Goal: Task Accomplishment & Management: Manage account settings

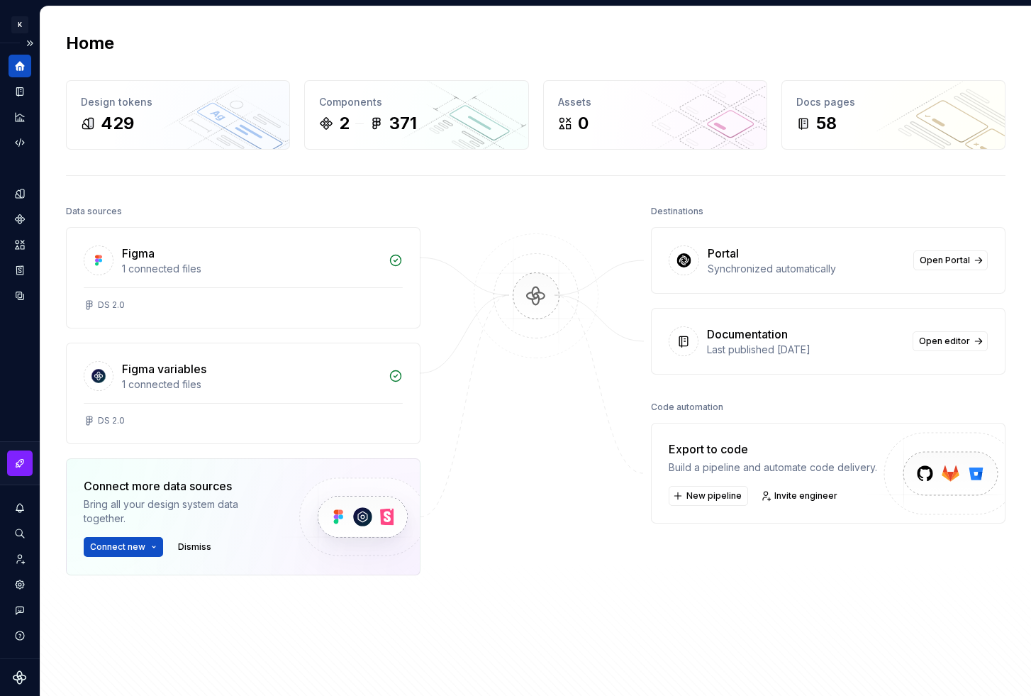
scroll to position [9, 0]
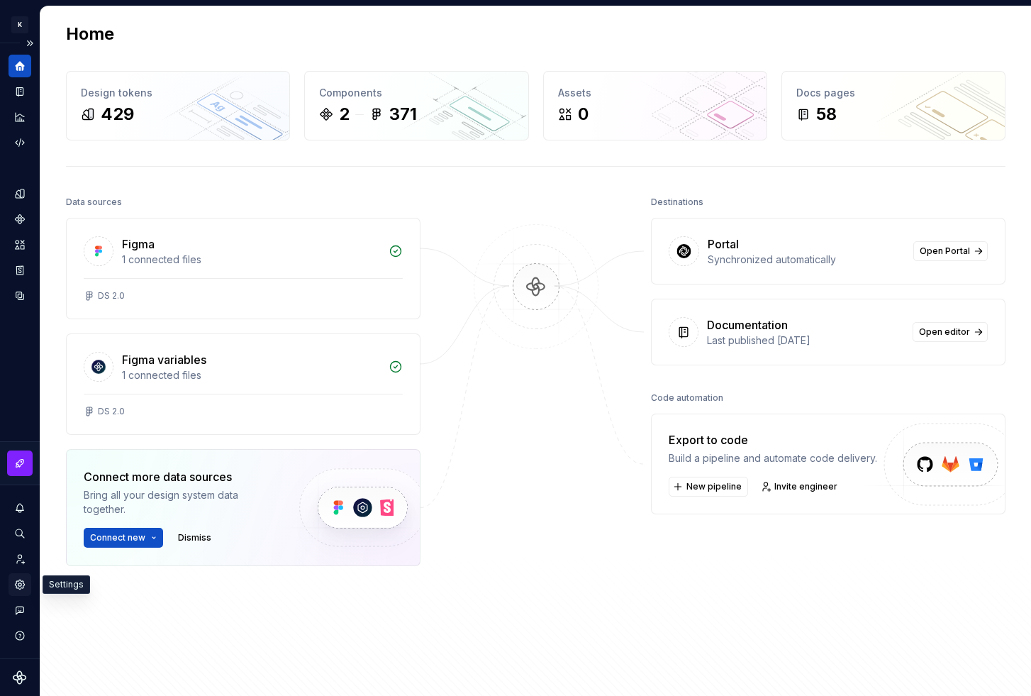
click at [18, 580] on icon "Settings" at bounding box center [19, 583] width 9 height 9
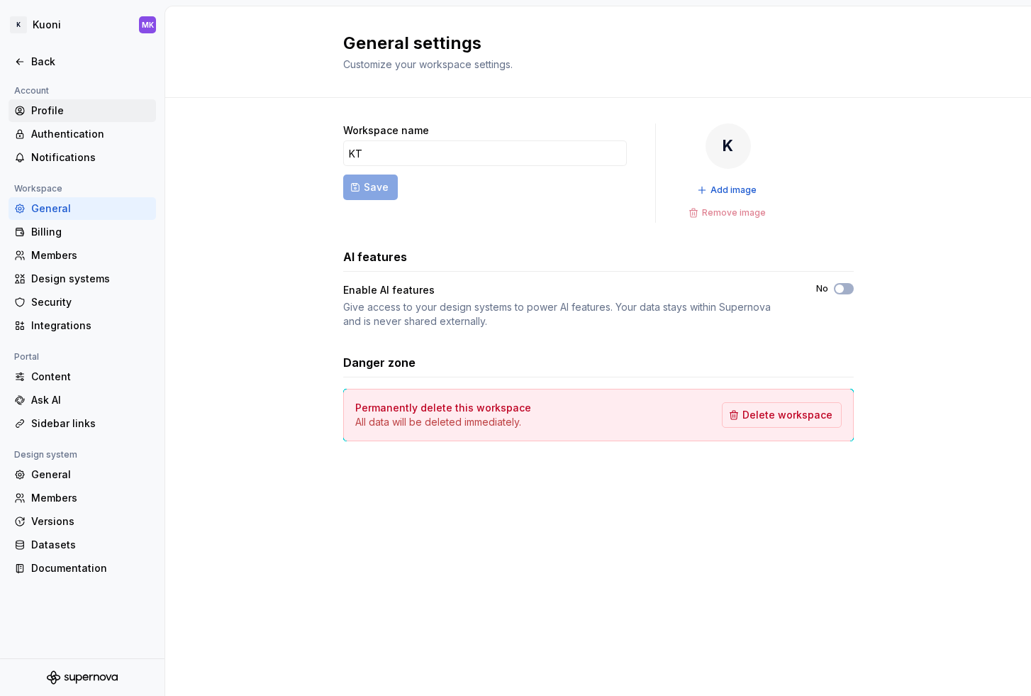
click at [52, 104] on div "Profile" at bounding box center [90, 111] width 119 height 14
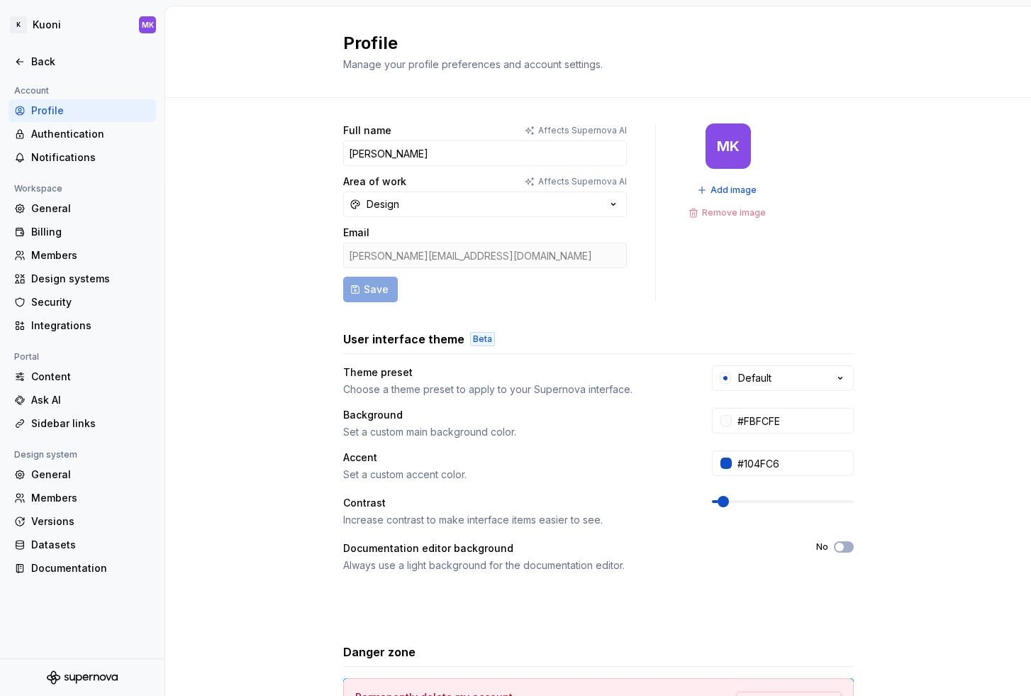
click at [395, 250] on div "[PERSON_NAME][EMAIL_ADDRESS][DOMAIN_NAME]" at bounding box center [485, 255] width 284 height 26
click at [397, 250] on div "[PERSON_NAME][EMAIL_ADDRESS][DOMAIN_NAME]" at bounding box center [485, 255] width 284 height 26
click at [554, 197] on button "Design" at bounding box center [485, 204] width 284 height 26
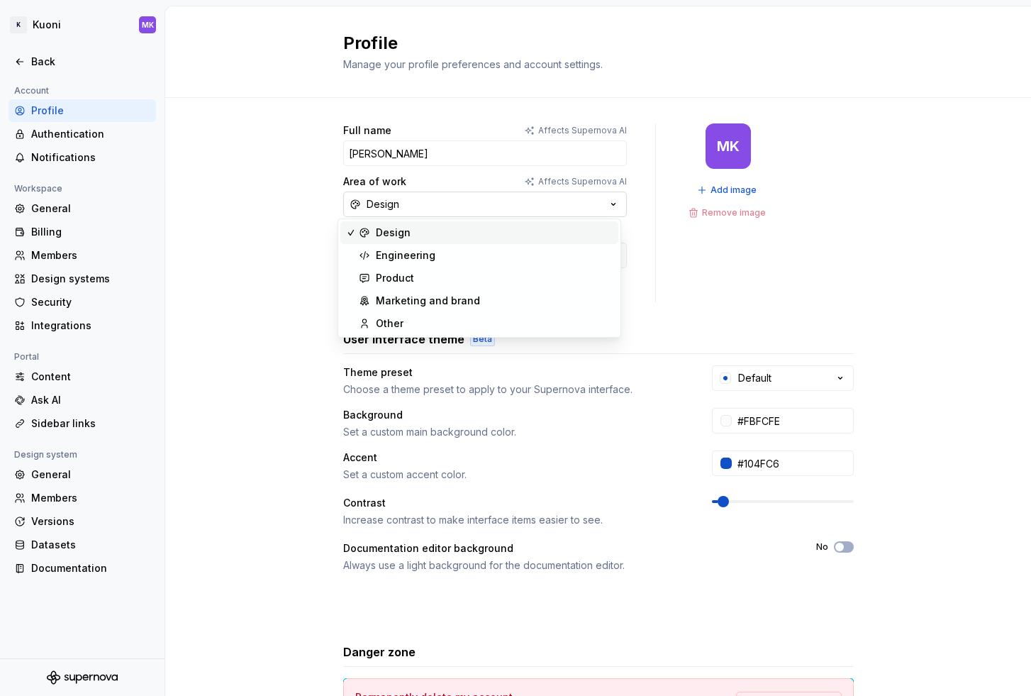
click at [554, 197] on button "Design" at bounding box center [485, 204] width 284 height 26
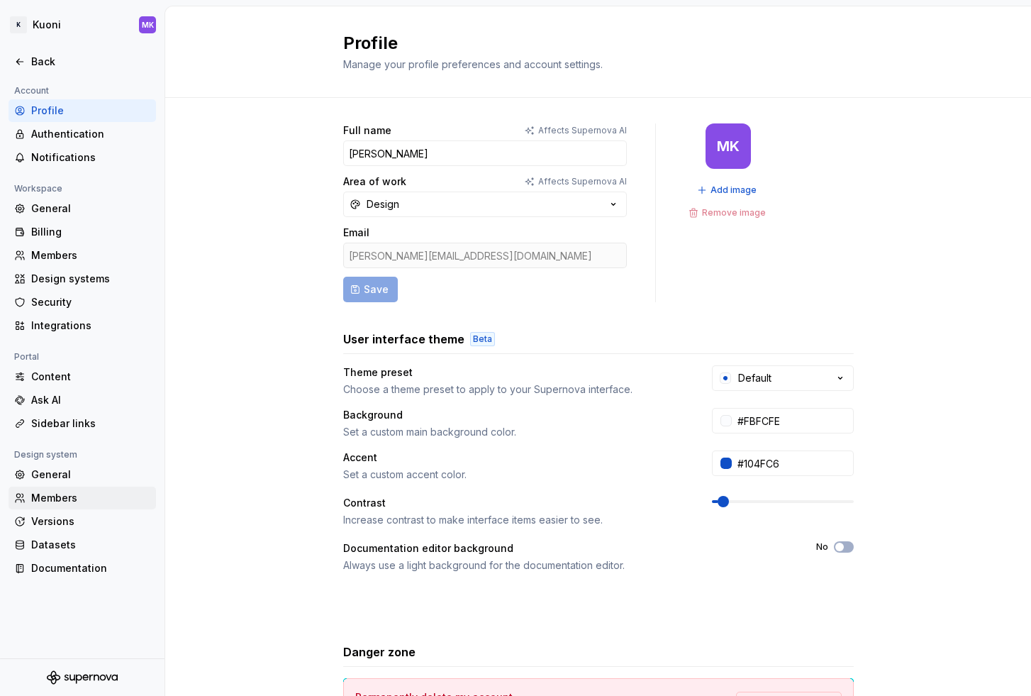
click at [57, 499] on div "Members" at bounding box center [90, 498] width 119 height 14
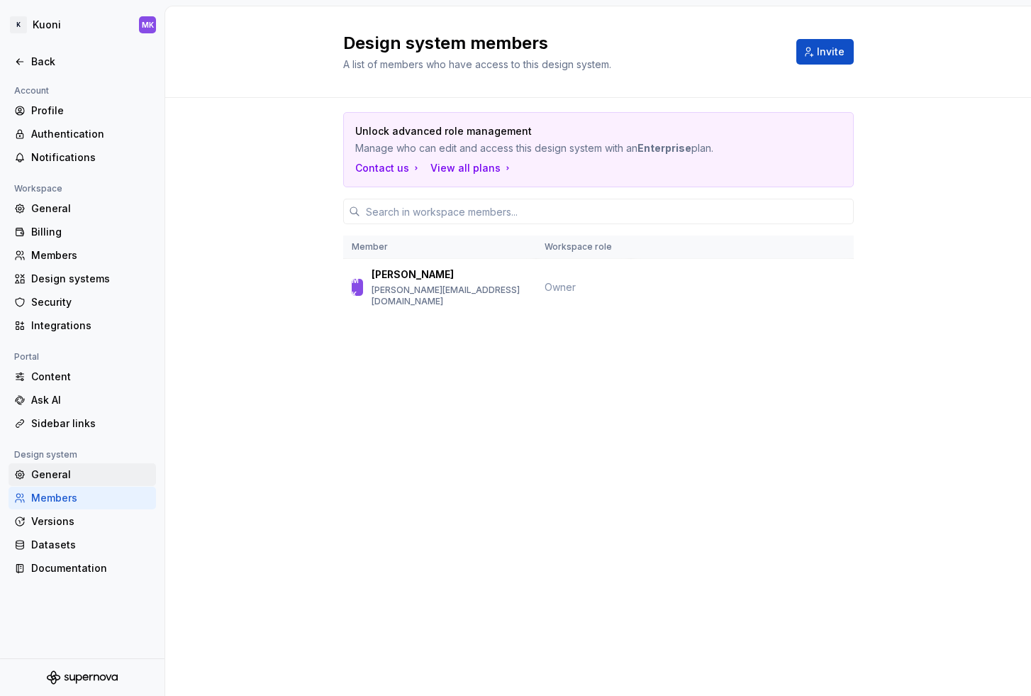
click at [66, 476] on div "General" at bounding box center [90, 474] width 119 height 14
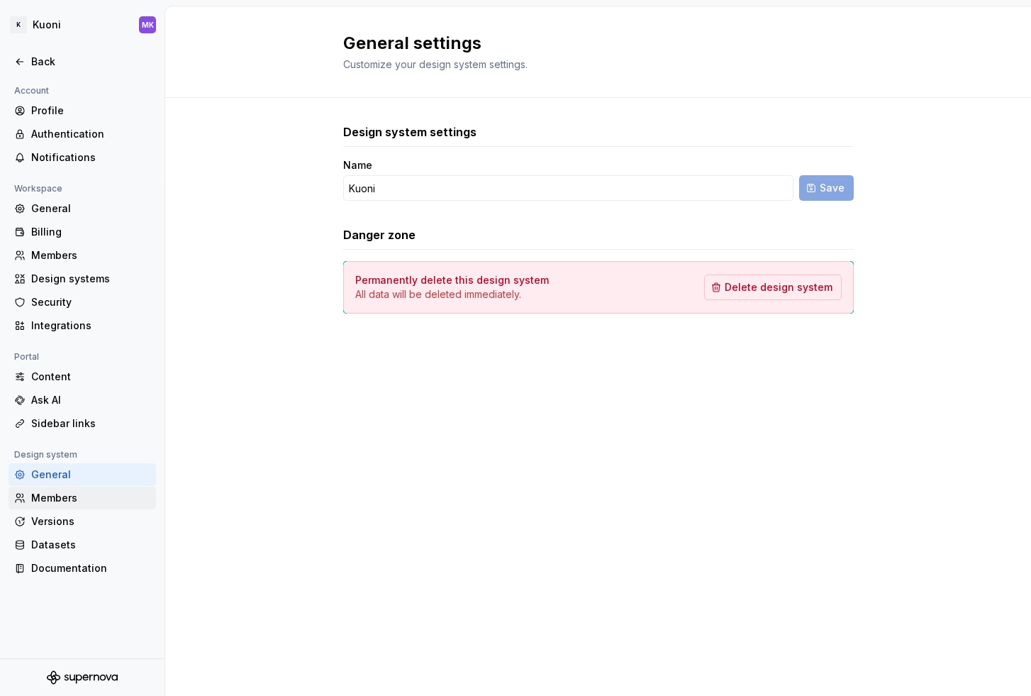
click at [64, 491] on div "Members" at bounding box center [90, 498] width 119 height 14
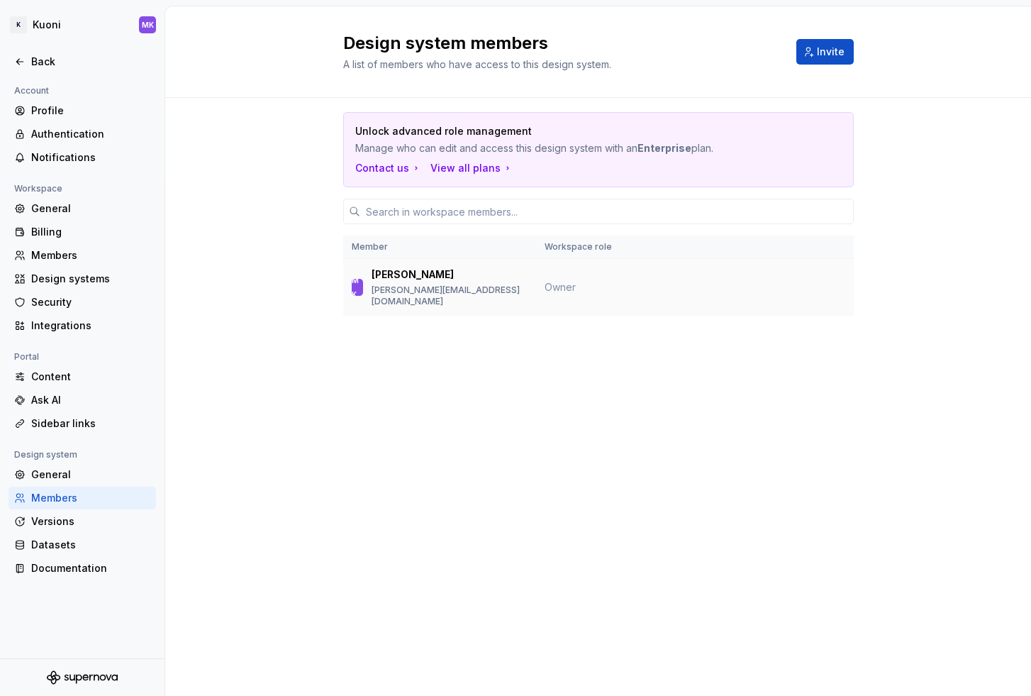
click at [475, 286] on p "[PERSON_NAME][EMAIL_ADDRESS][DOMAIN_NAME]" at bounding box center [449, 295] width 155 height 23
click at [67, 119] on div "Profile" at bounding box center [82, 110] width 147 height 23
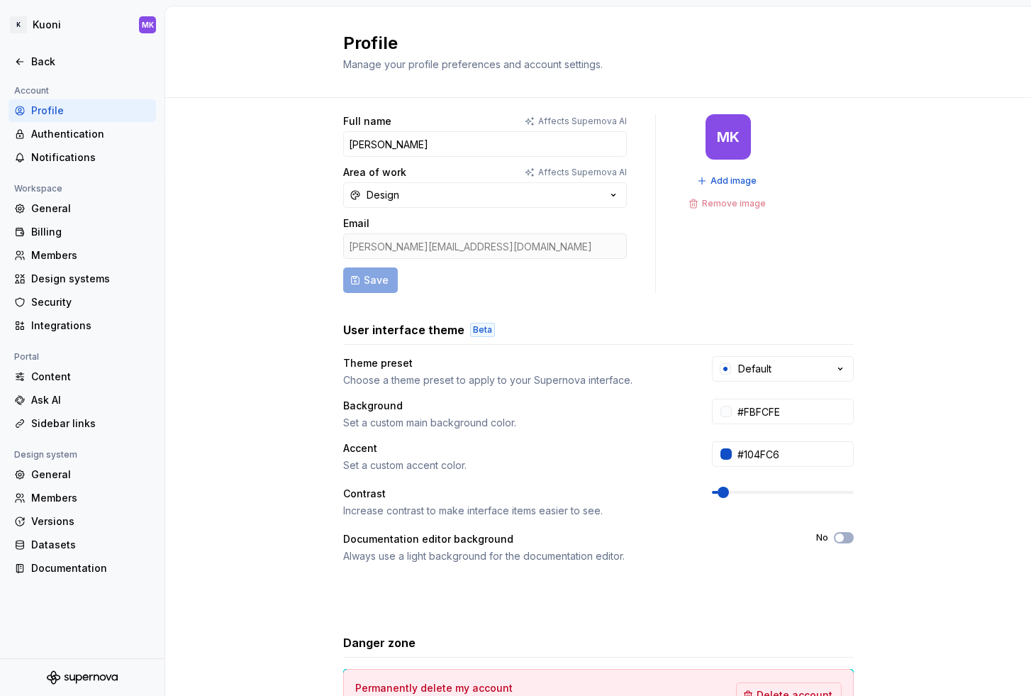
scroll to position [117, 0]
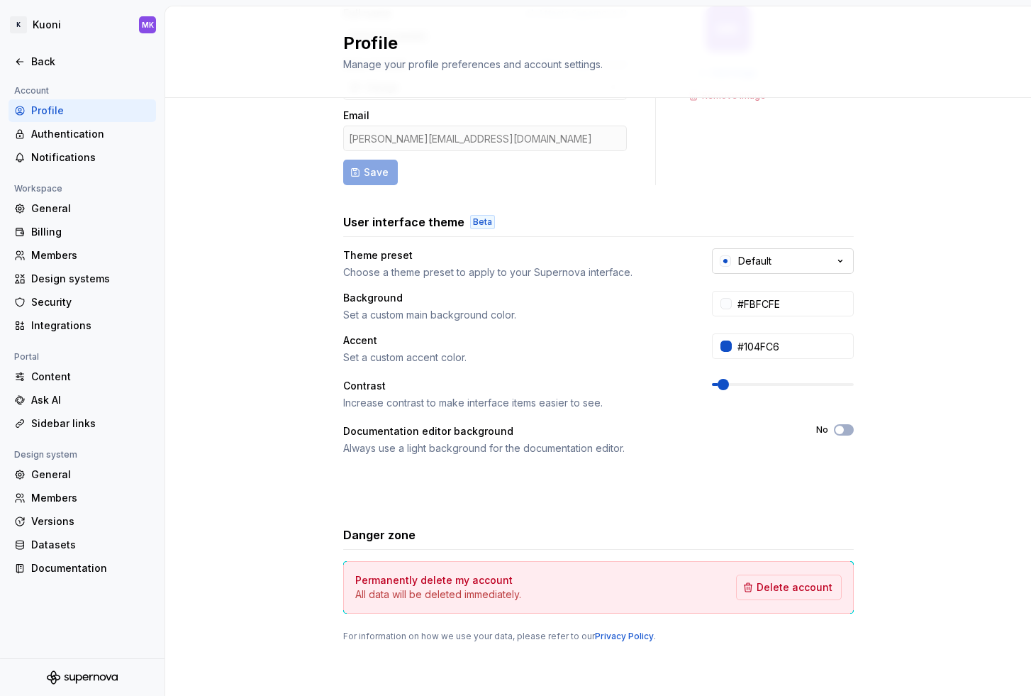
click at [803, 261] on button "Default" at bounding box center [783, 261] width 142 height 26
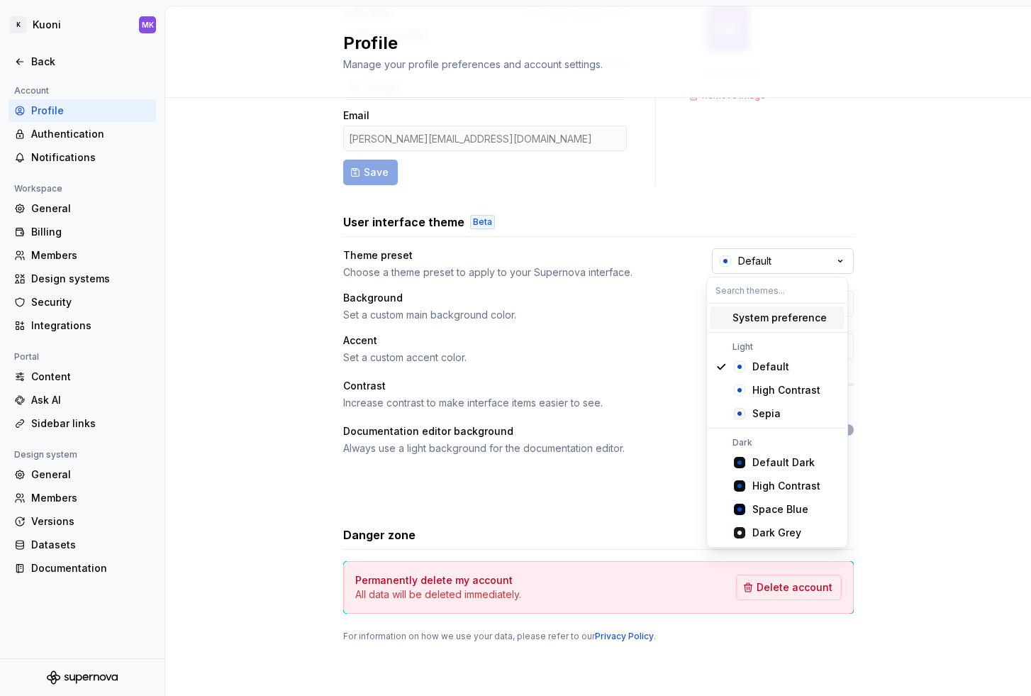
click at [803, 261] on button "Default" at bounding box center [783, 261] width 142 height 26
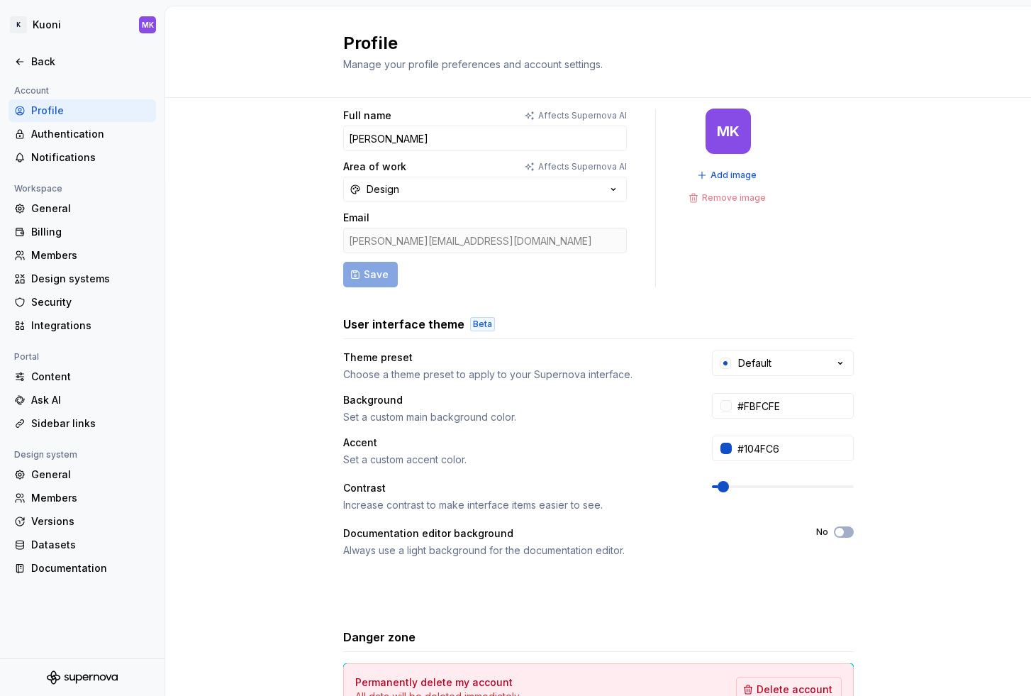
scroll to position [0, 0]
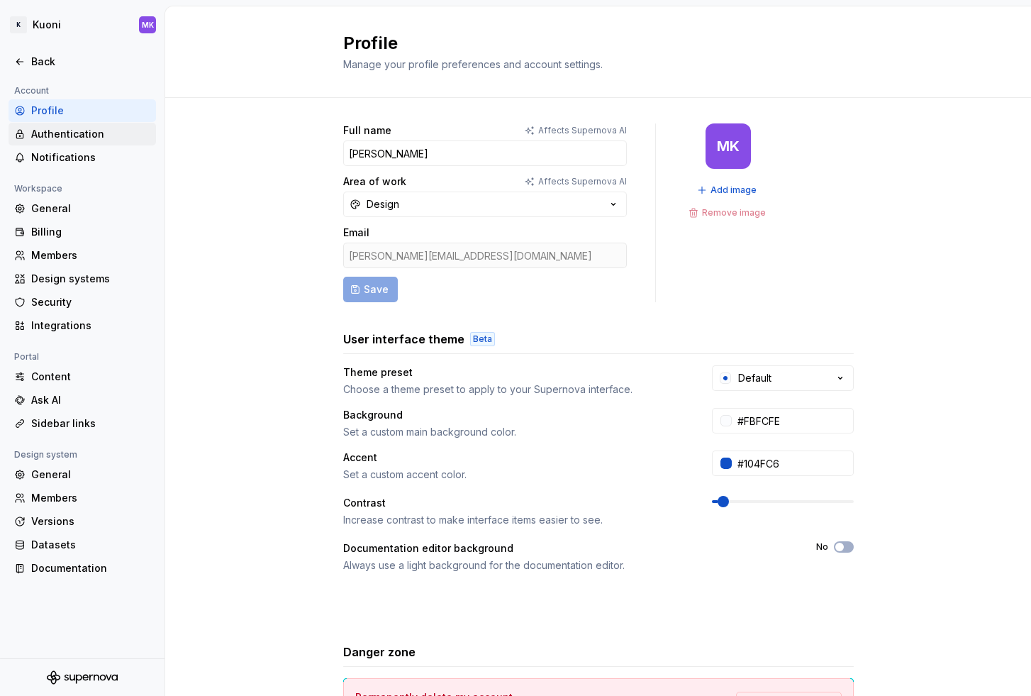
click at [76, 129] on div "Authentication" at bounding box center [90, 134] width 119 height 14
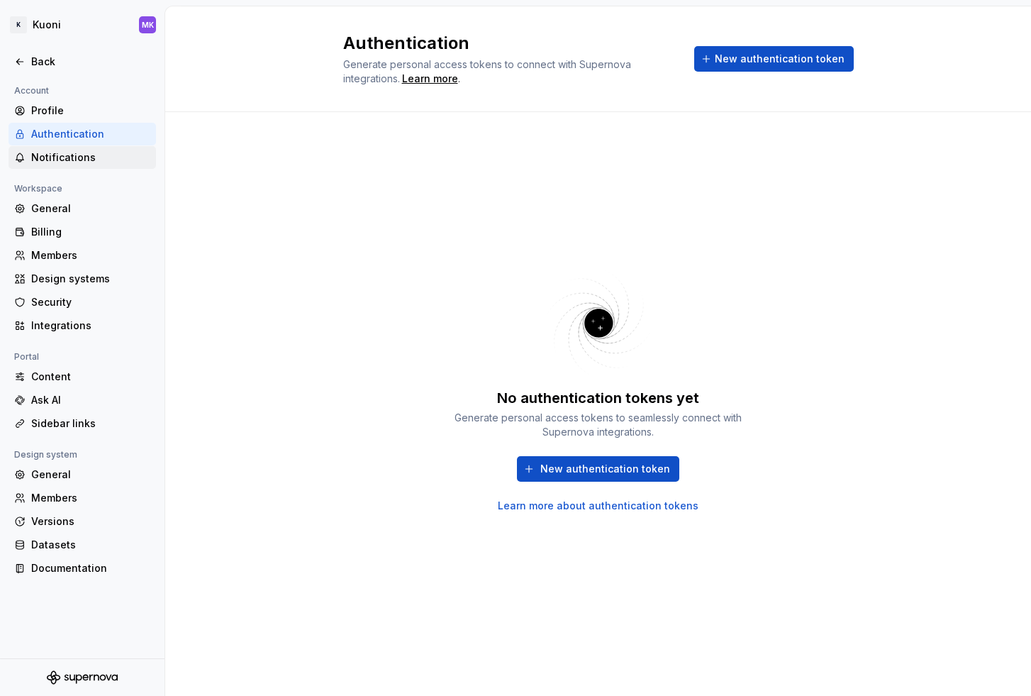
click at [75, 155] on div "Notifications" at bounding box center [90, 157] width 119 height 14
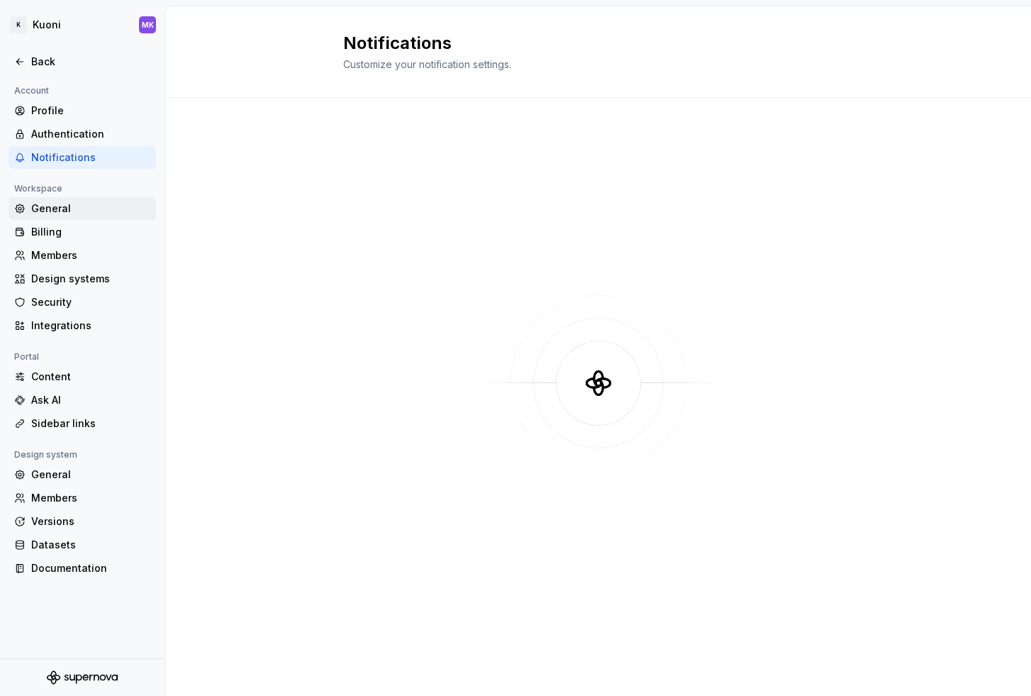
click at [66, 208] on div "General" at bounding box center [90, 208] width 119 height 14
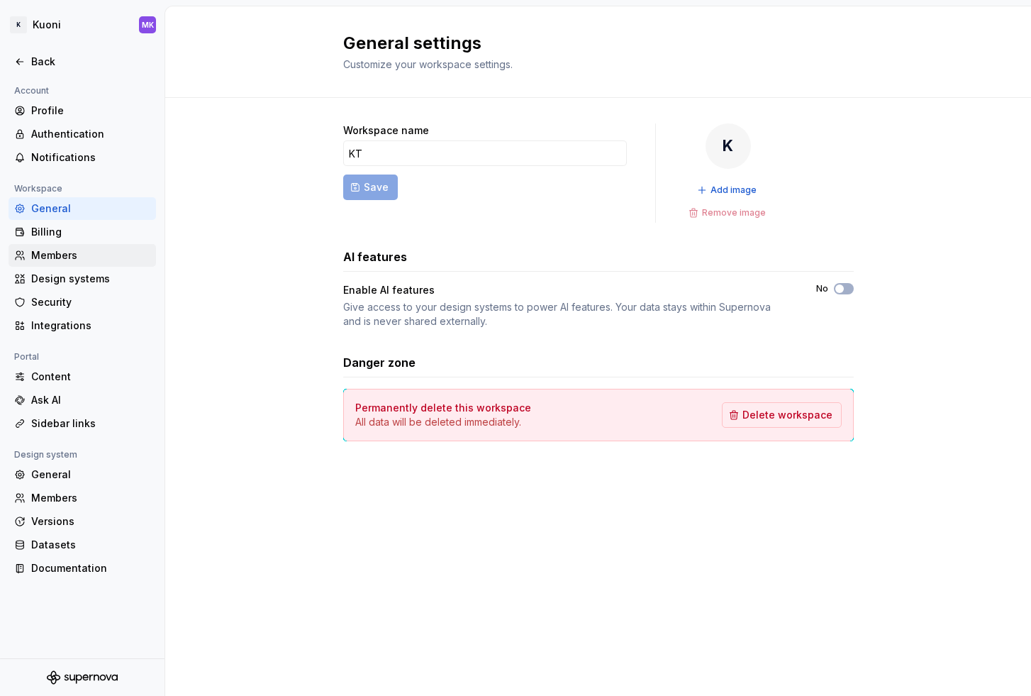
click at [79, 250] on div "Members" at bounding box center [90, 255] width 119 height 14
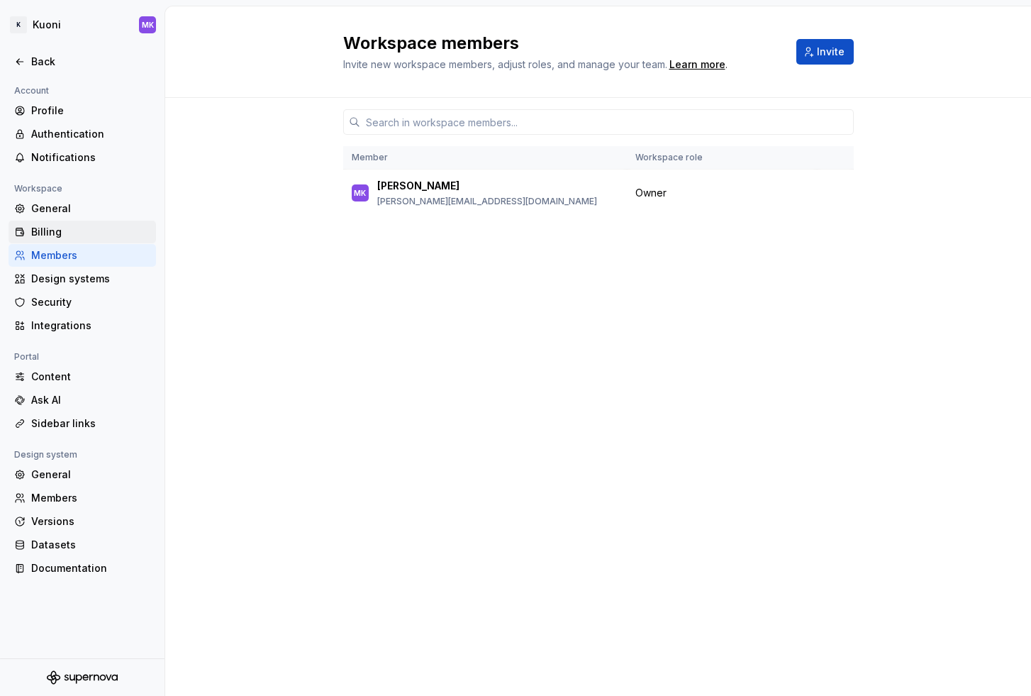
click at [50, 225] on div "Billing" at bounding box center [90, 232] width 119 height 14
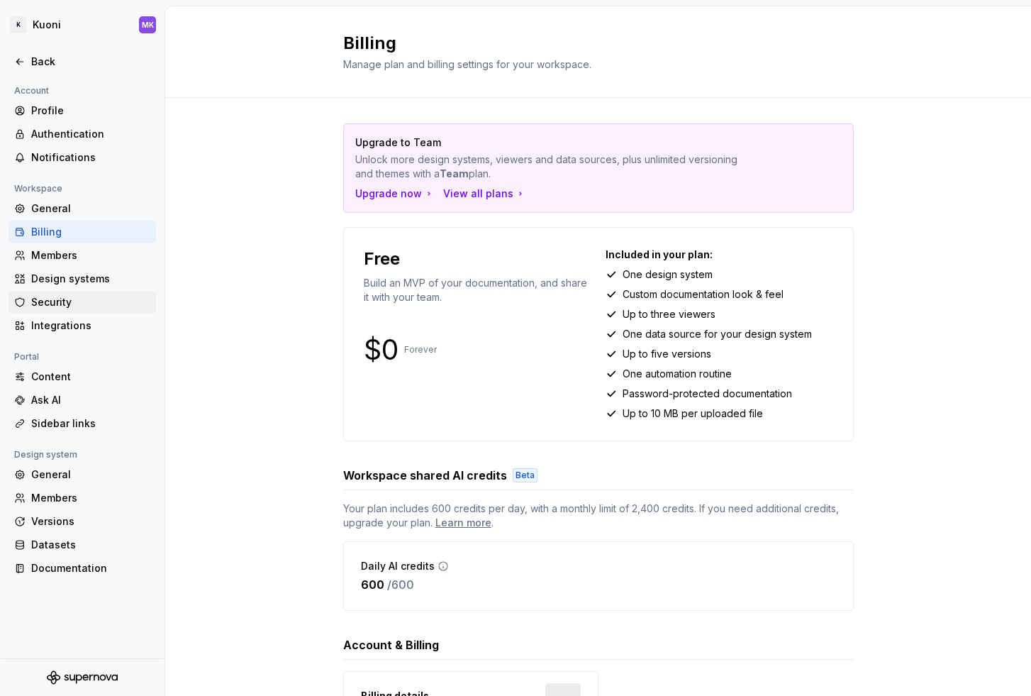
click at [74, 303] on div "Security" at bounding box center [90, 302] width 119 height 14
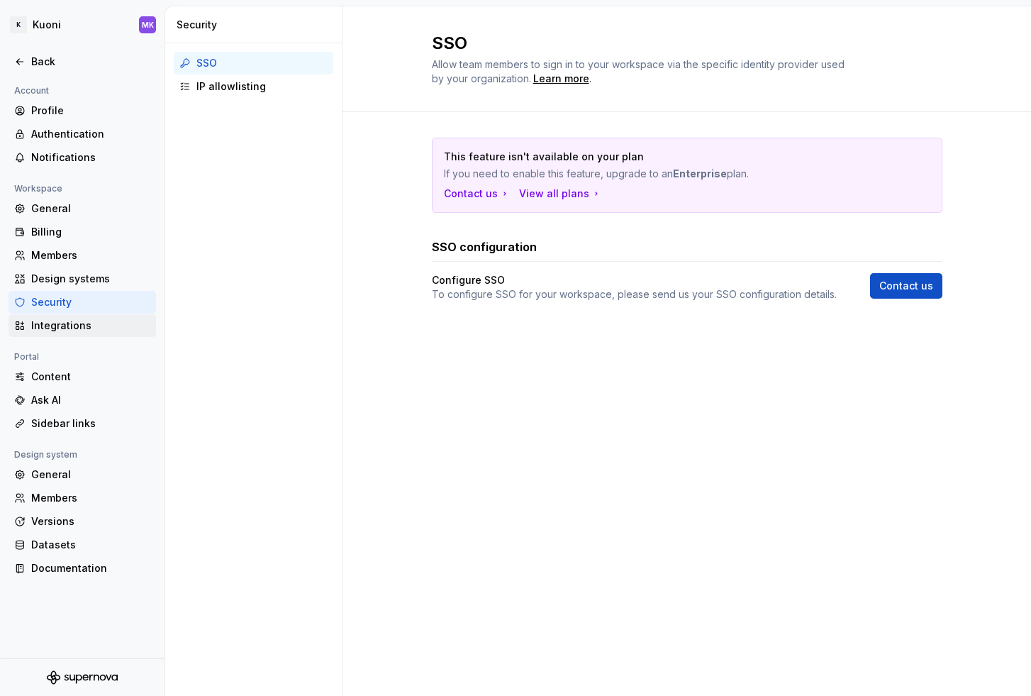
click at [76, 325] on div "Integrations" at bounding box center [90, 325] width 119 height 14
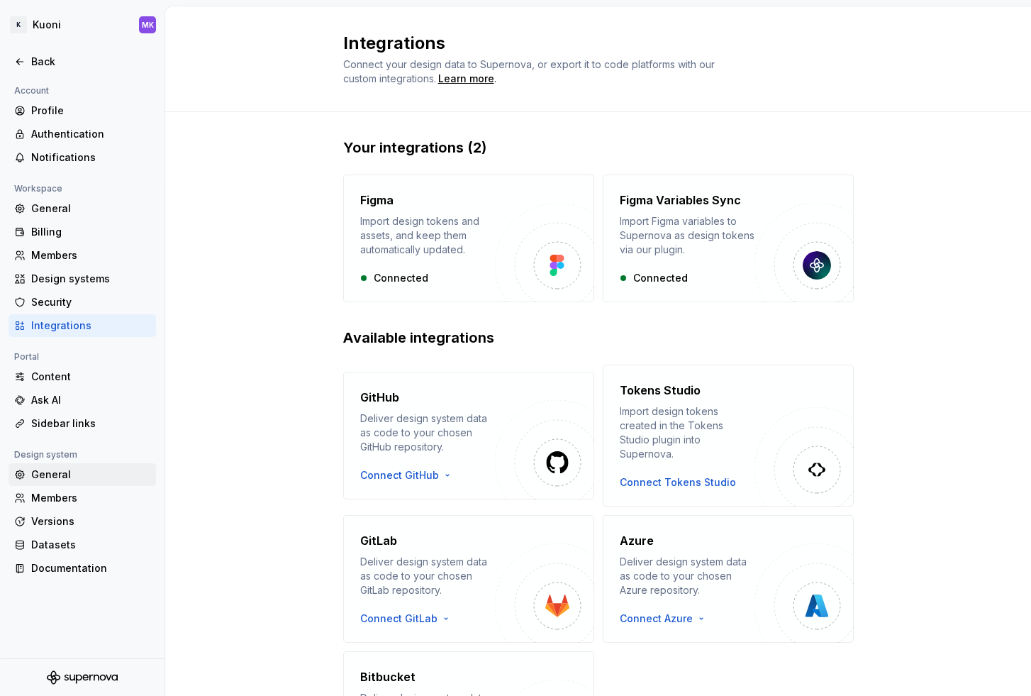
click at [60, 478] on div "General" at bounding box center [90, 474] width 119 height 14
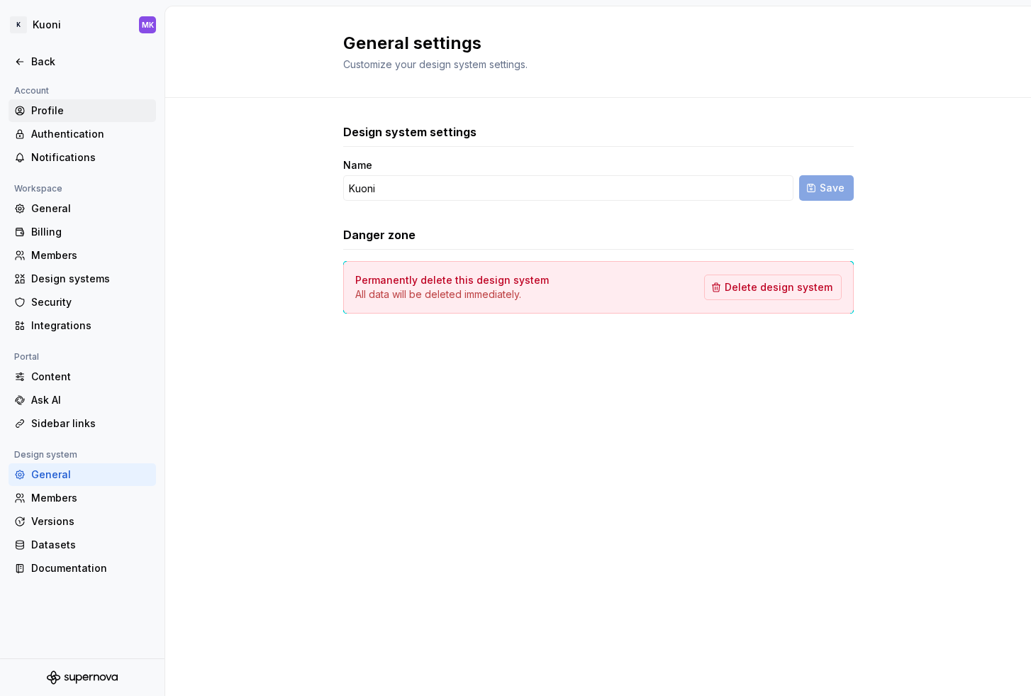
click at [63, 111] on div "Profile" at bounding box center [90, 111] width 119 height 14
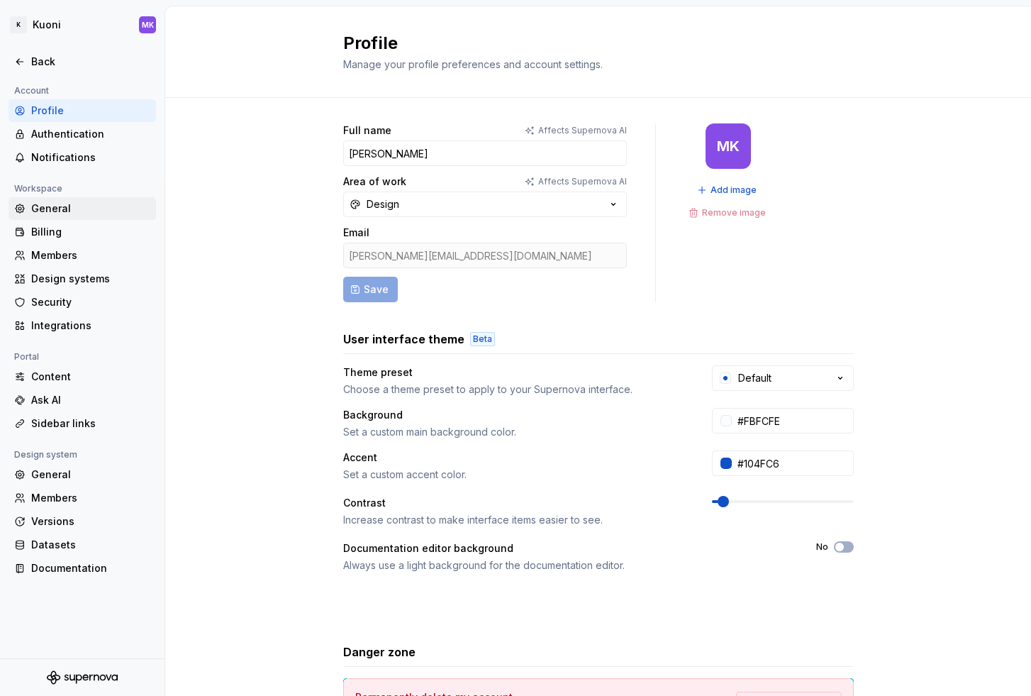
click at [52, 205] on div "General" at bounding box center [90, 208] width 119 height 14
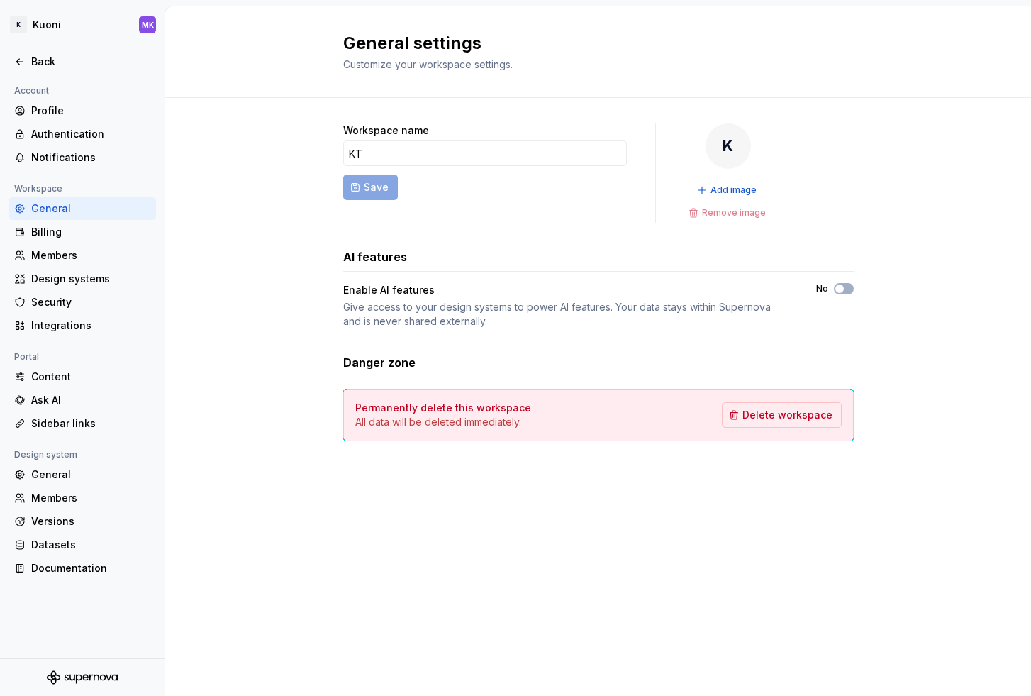
drag, startPoint x: 346, startPoint y: 304, endPoint x: 469, endPoint y: 304, distance: 122.7
click at [460, 304] on div "Give access to your design systems to power AI features. Your data stays within…" at bounding box center [566, 314] width 447 height 28
drag, startPoint x: 527, startPoint y: 309, endPoint x: 622, endPoint y: 312, distance: 95.0
click at [622, 312] on div "Give access to your design systems to power AI features. Your data stays within…" at bounding box center [566, 314] width 447 height 28
click at [506, 341] on div "Workspace name KT Save K Add image Remove image AI features Enable AI features …" at bounding box center [598, 282] width 510 height 318
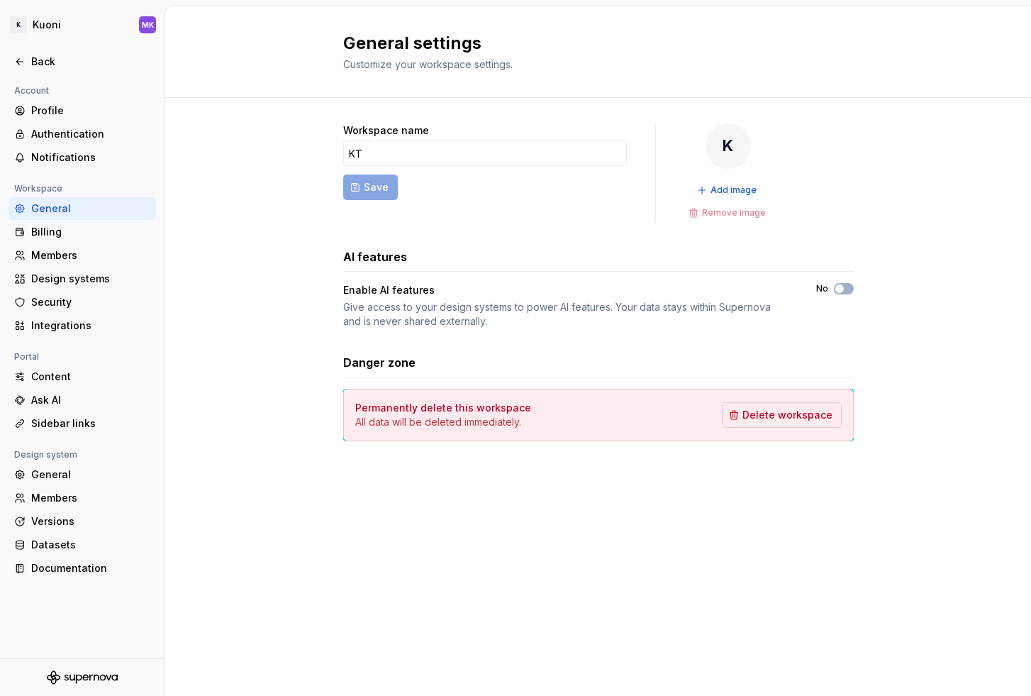
click at [598, 196] on form "Workspace name KT Save" at bounding box center [485, 172] width 284 height 99
click at [50, 110] on div "Profile" at bounding box center [90, 111] width 119 height 14
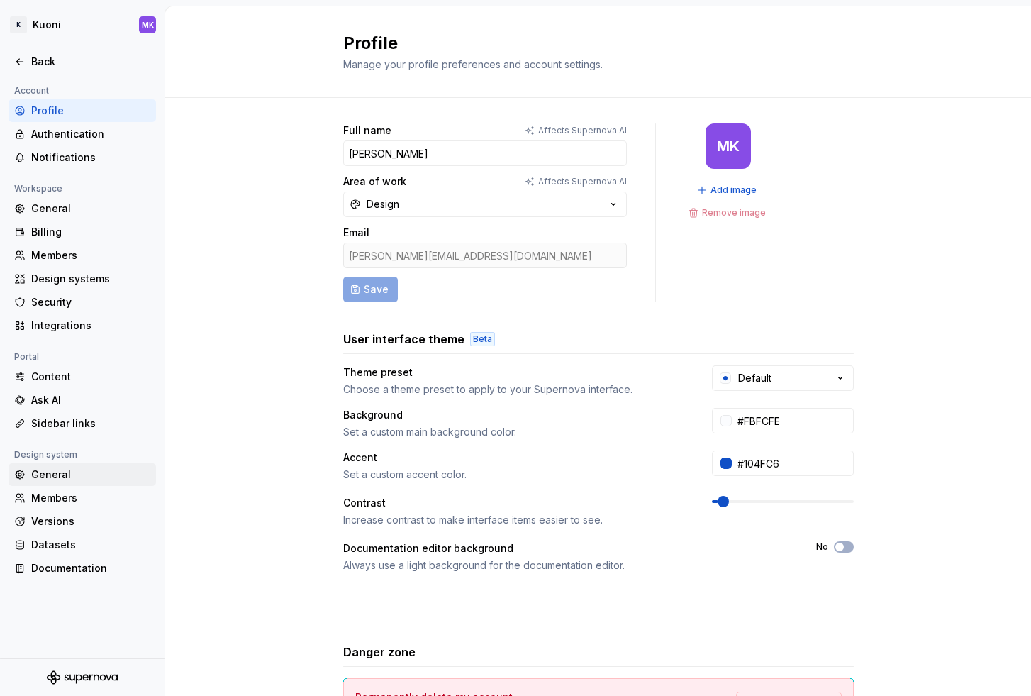
click at [65, 467] on div "General" at bounding box center [82, 474] width 147 height 23
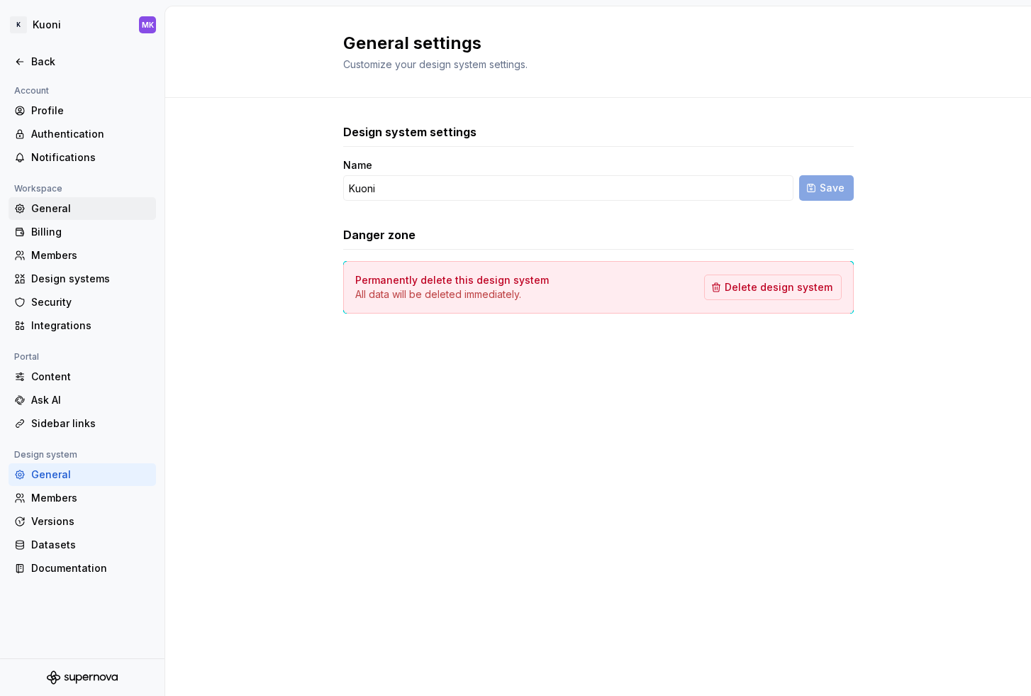
click at [69, 198] on div "General" at bounding box center [82, 208] width 147 height 23
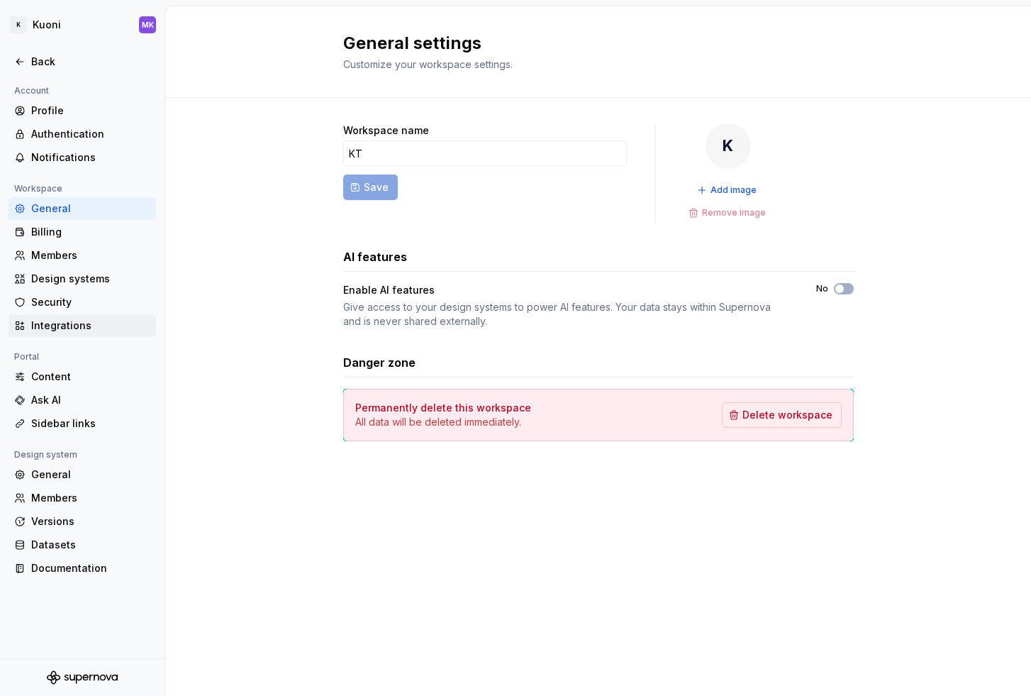
click at [88, 318] on div "Integrations" at bounding box center [82, 325] width 147 height 23
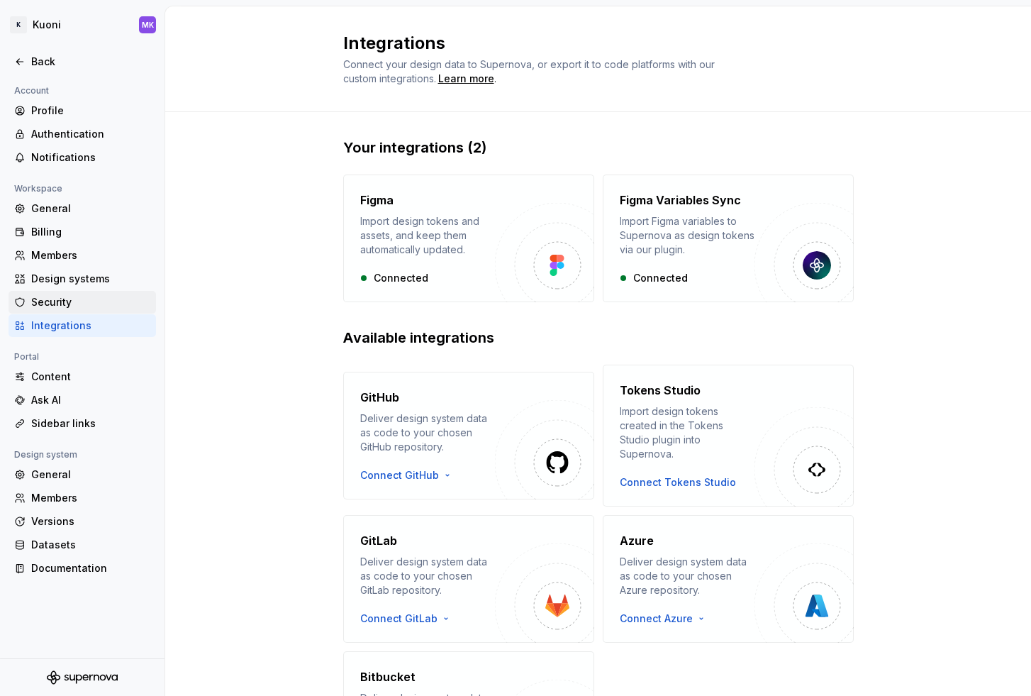
click at [90, 306] on div "Security" at bounding box center [90, 302] width 119 height 14
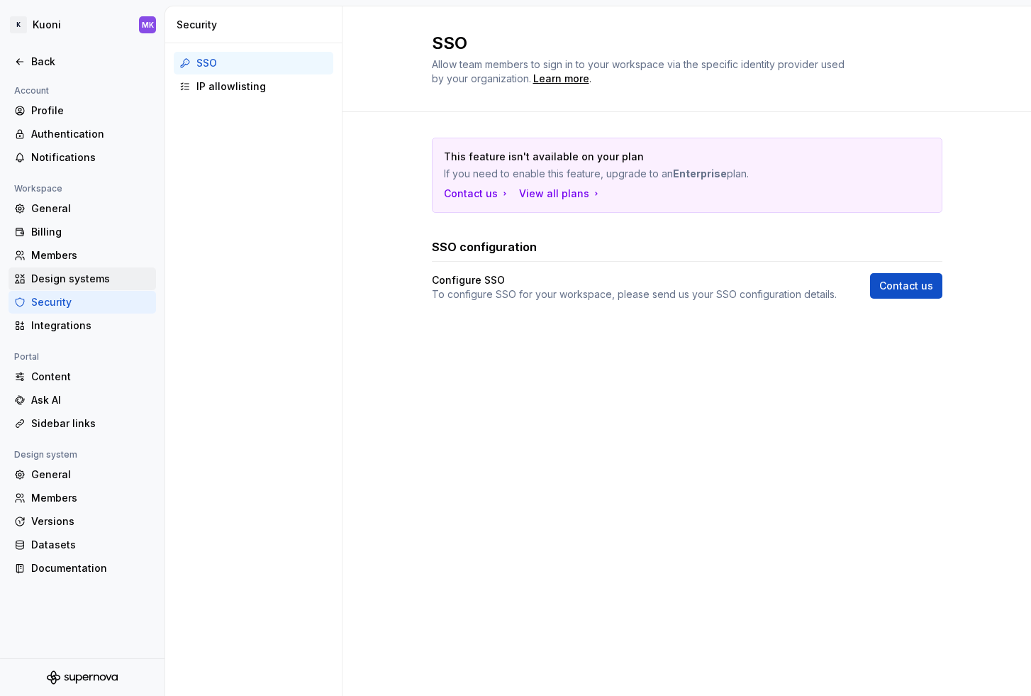
click at [92, 278] on div "Design systems" at bounding box center [90, 279] width 119 height 14
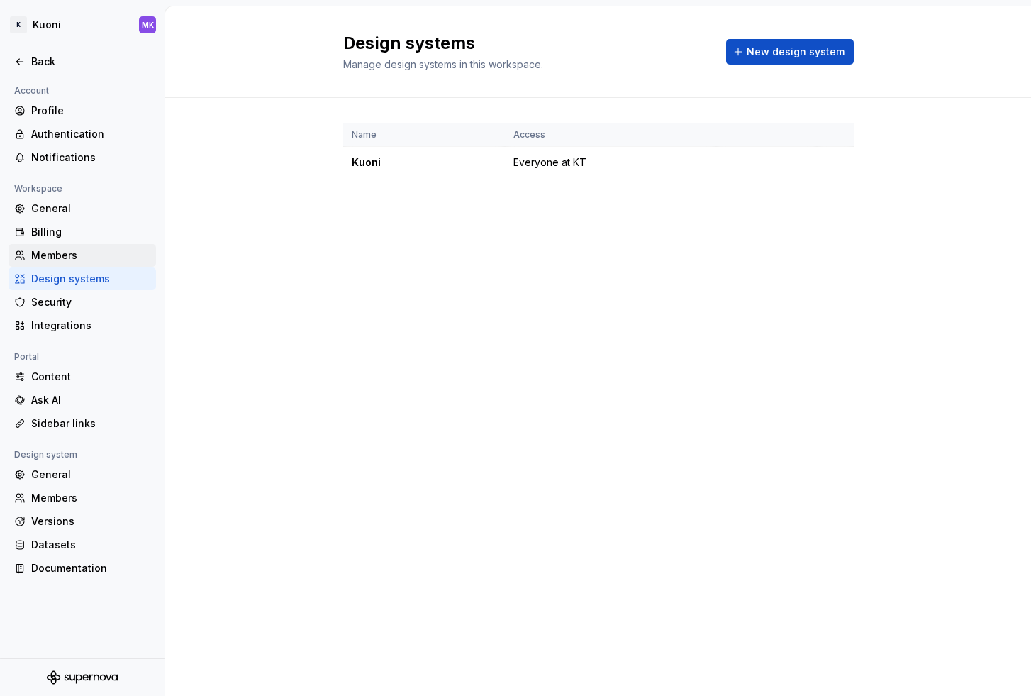
click at [90, 251] on div "Members" at bounding box center [90, 255] width 119 height 14
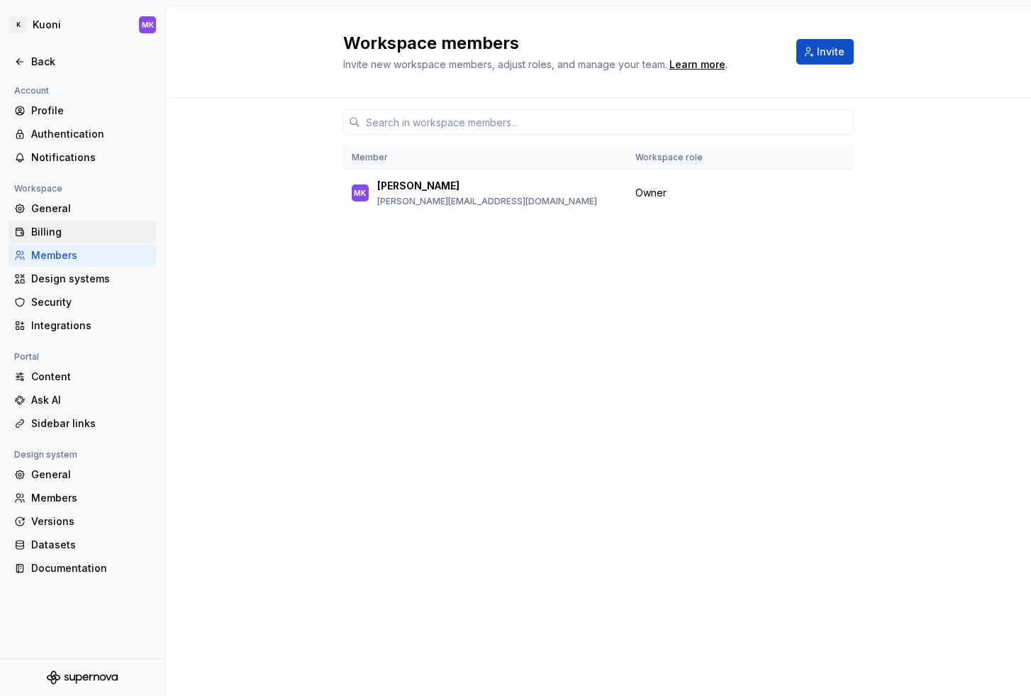
click at [86, 229] on div "Billing" at bounding box center [90, 232] width 119 height 14
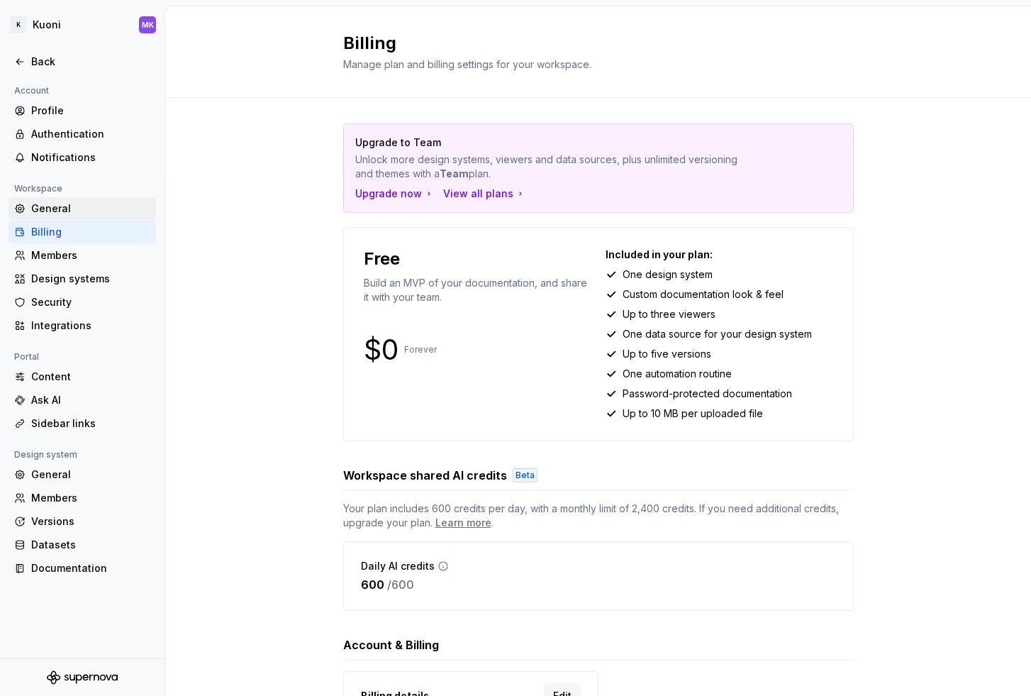
click at [84, 201] on div "General" at bounding box center [90, 208] width 119 height 14
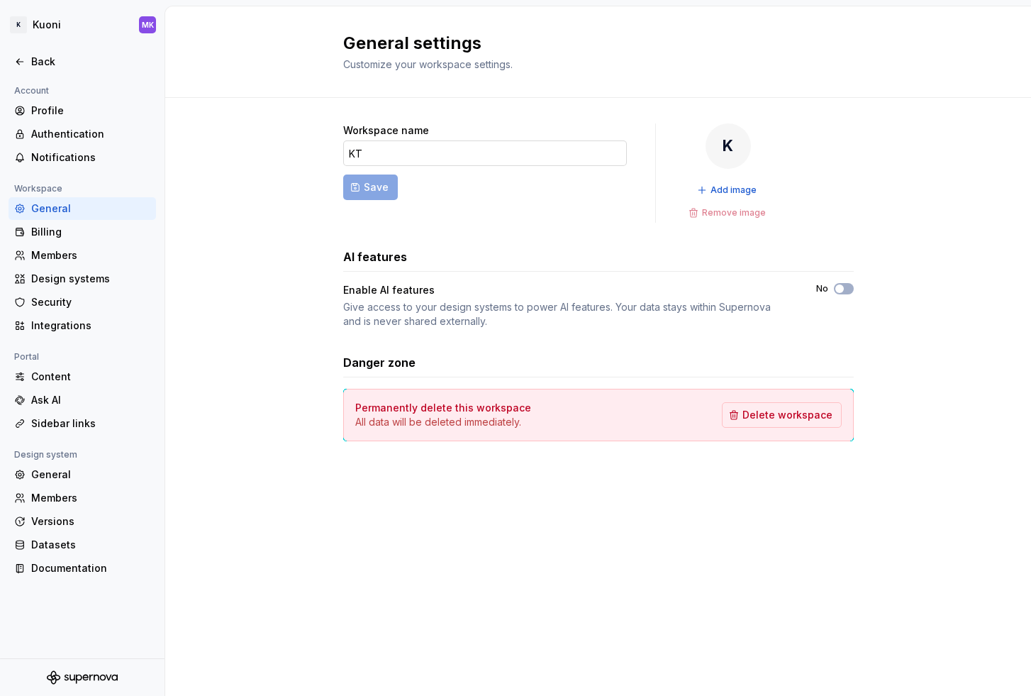
click at [378, 150] on input "KT" at bounding box center [485, 153] width 284 height 26
type input "Kuoni Tumlare"
click at [735, 191] on span "Add image" at bounding box center [733, 189] width 46 height 11
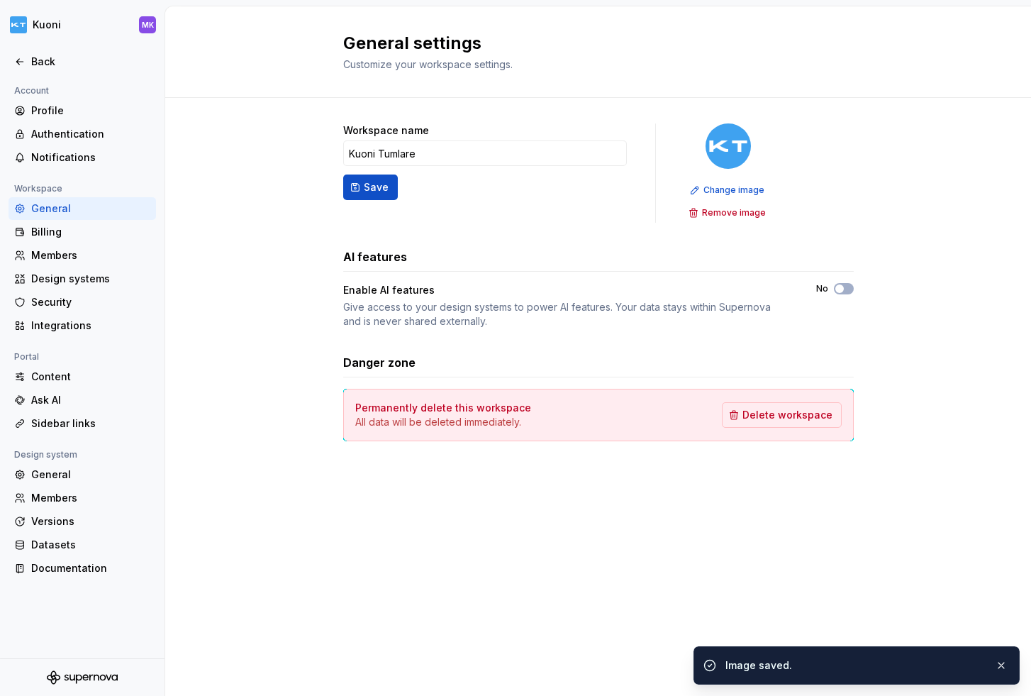
click at [357, 191] on button "Save" at bounding box center [370, 187] width 55 height 26
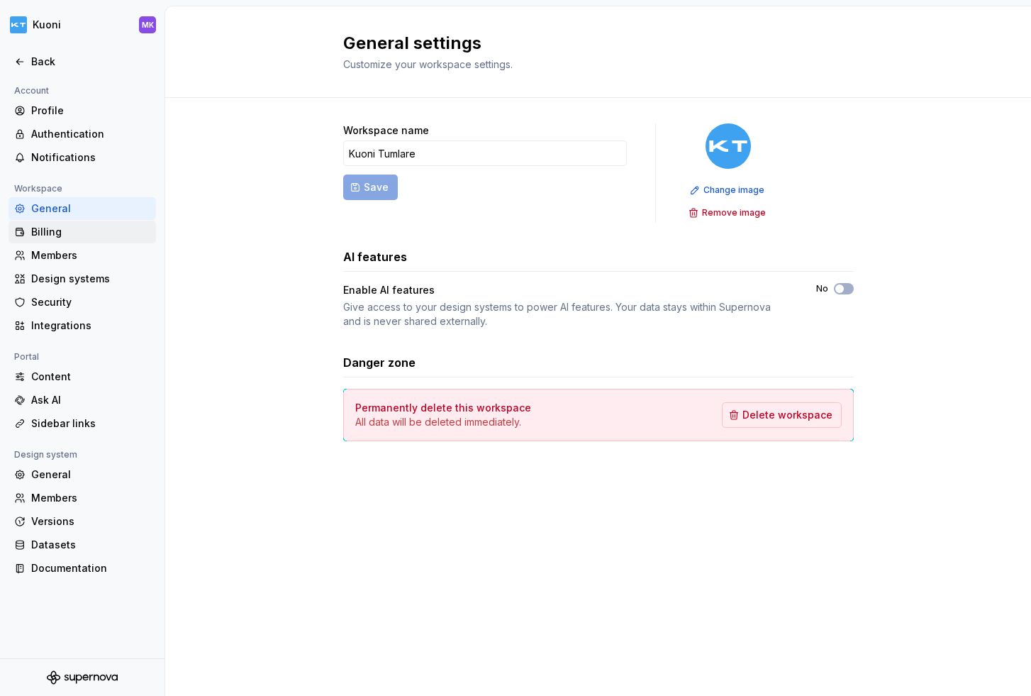
click at [71, 235] on div "Billing" at bounding box center [90, 232] width 119 height 14
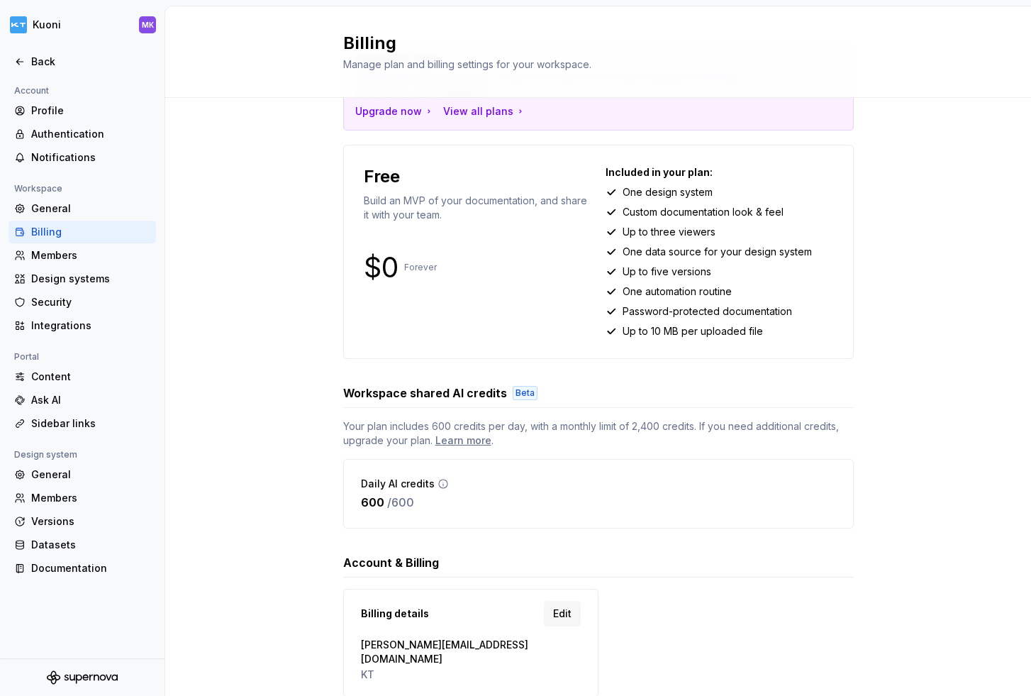
scroll to position [123, 0]
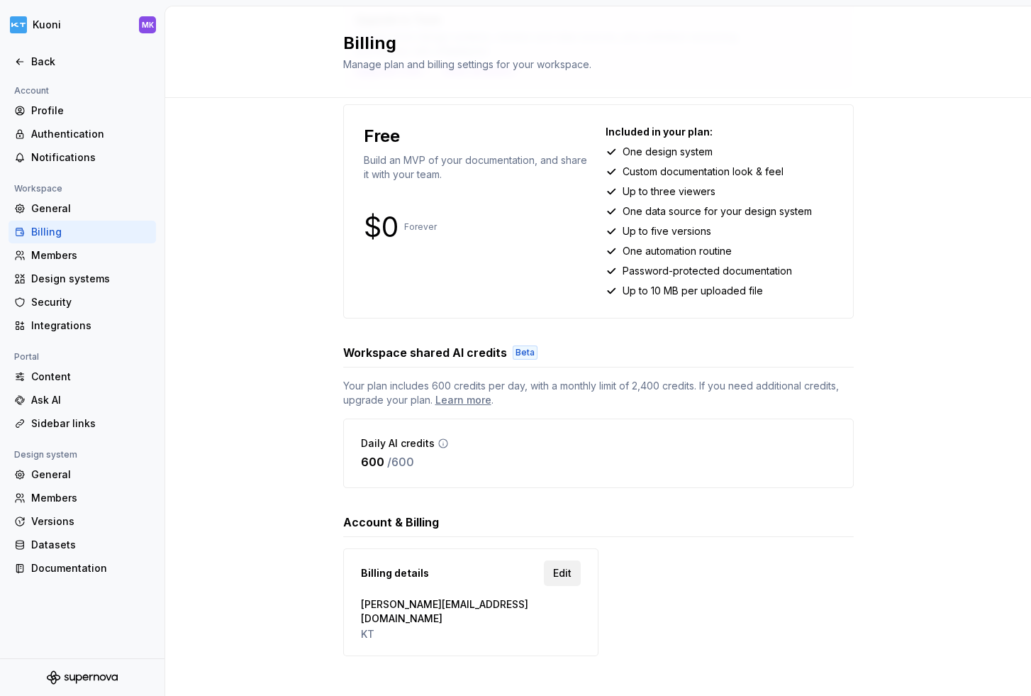
click at [555, 566] on span "Edit" at bounding box center [562, 573] width 18 height 14
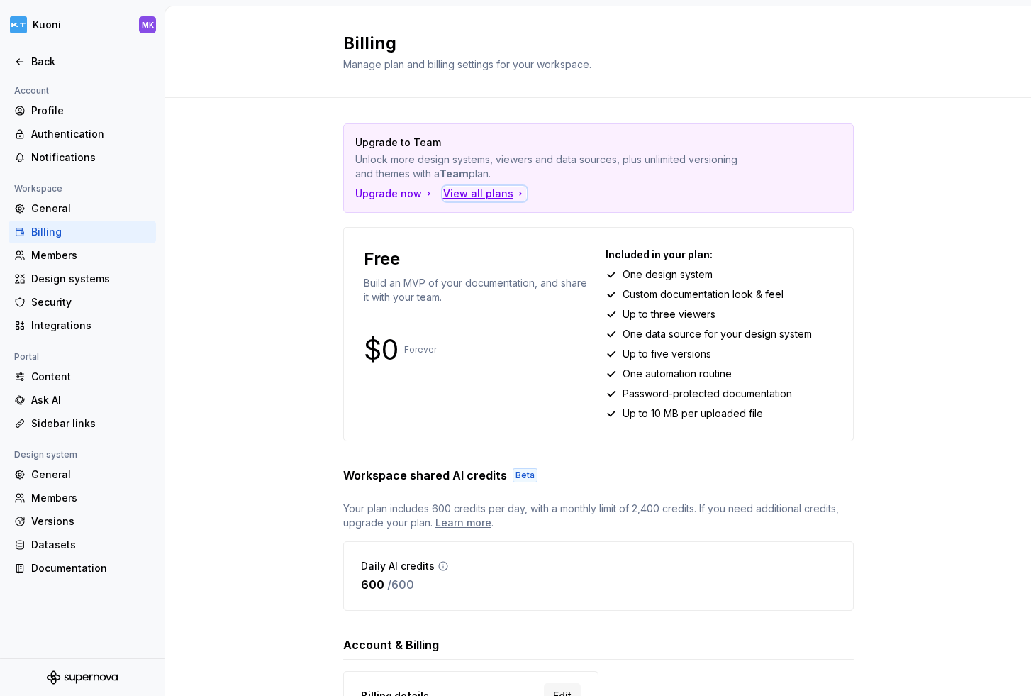
click at [454, 191] on div "View all plans" at bounding box center [484, 193] width 83 height 14
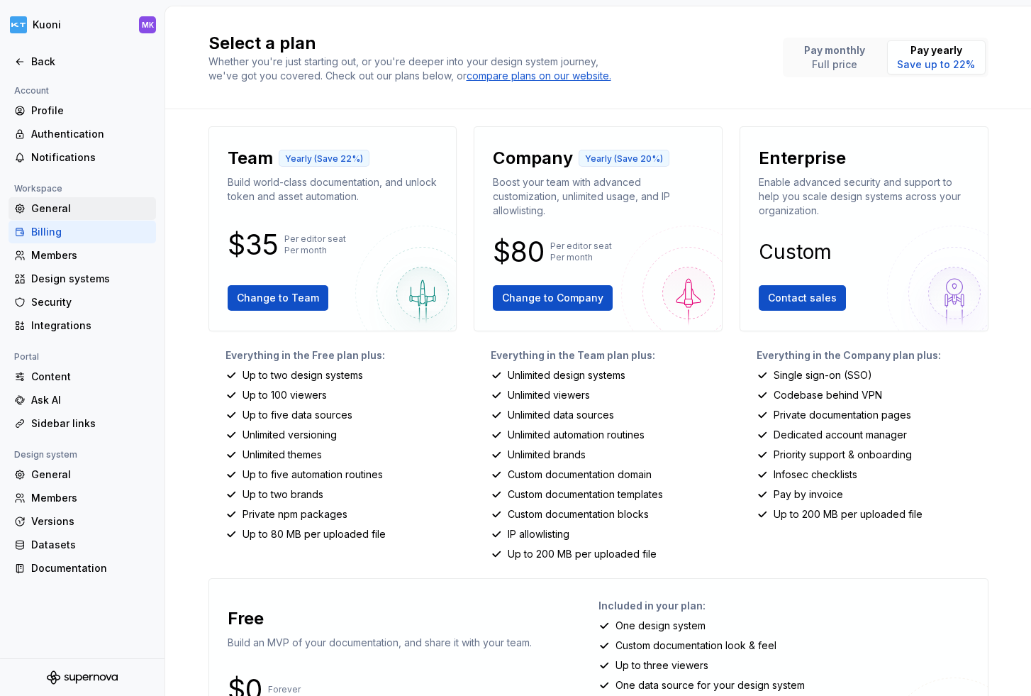
click at [38, 208] on div "General" at bounding box center [90, 208] width 119 height 14
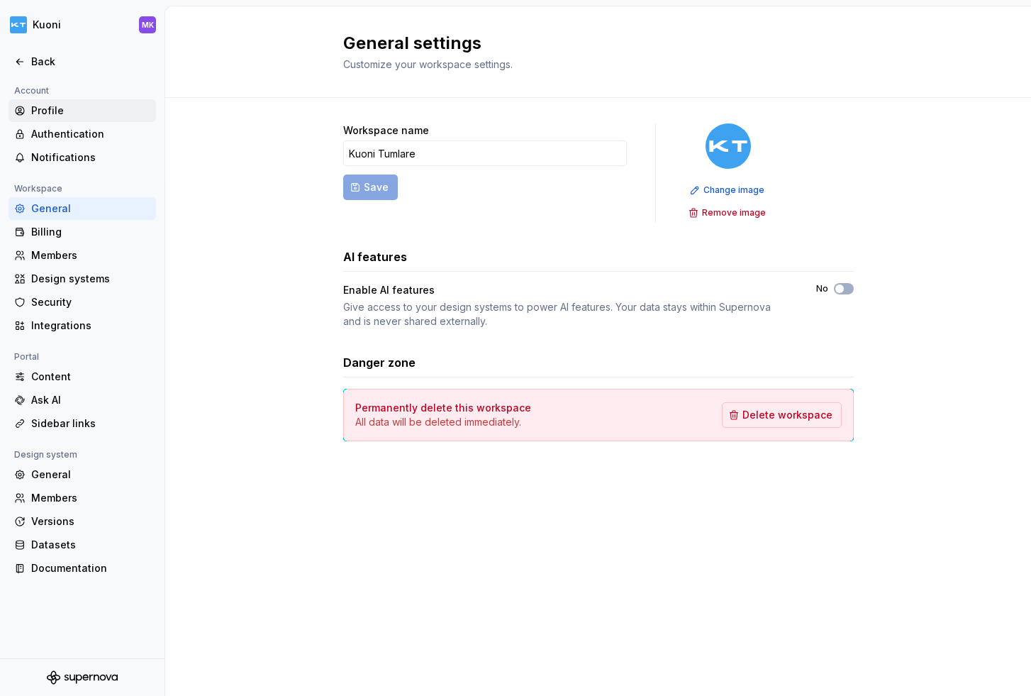
click at [52, 106] on div "Profile" at bounding box center [90, 111] width 119 height 14
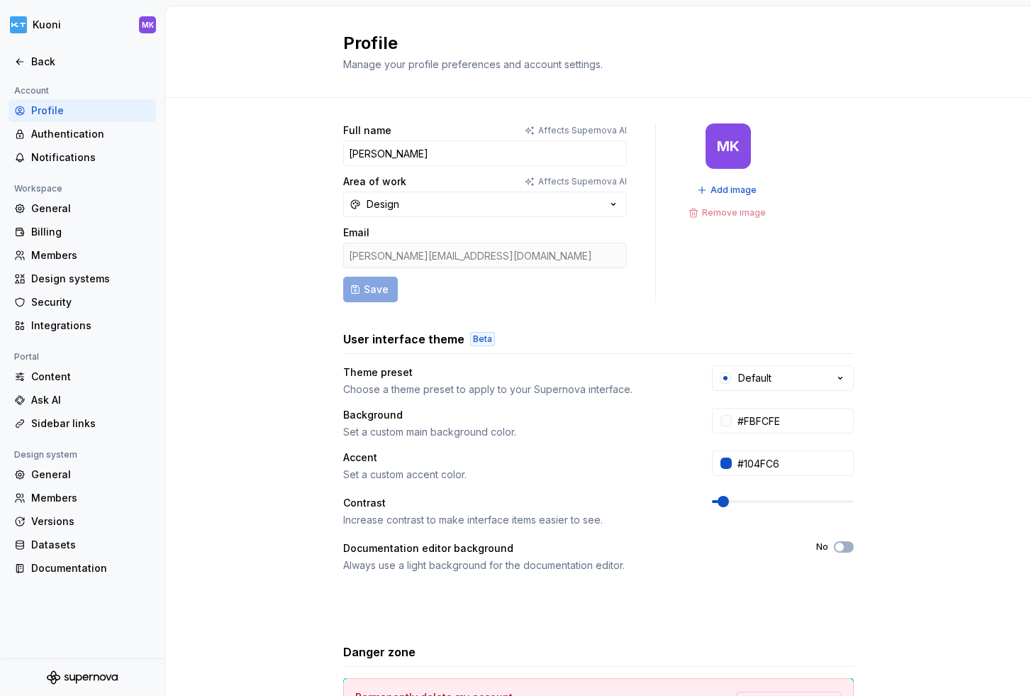
click at [52, 106] on div "Profile" at bounding box center [90, 111] width 119 height 14
click at [56, 483] on div "General" at bounding box center [82, 474] width 147 height 23
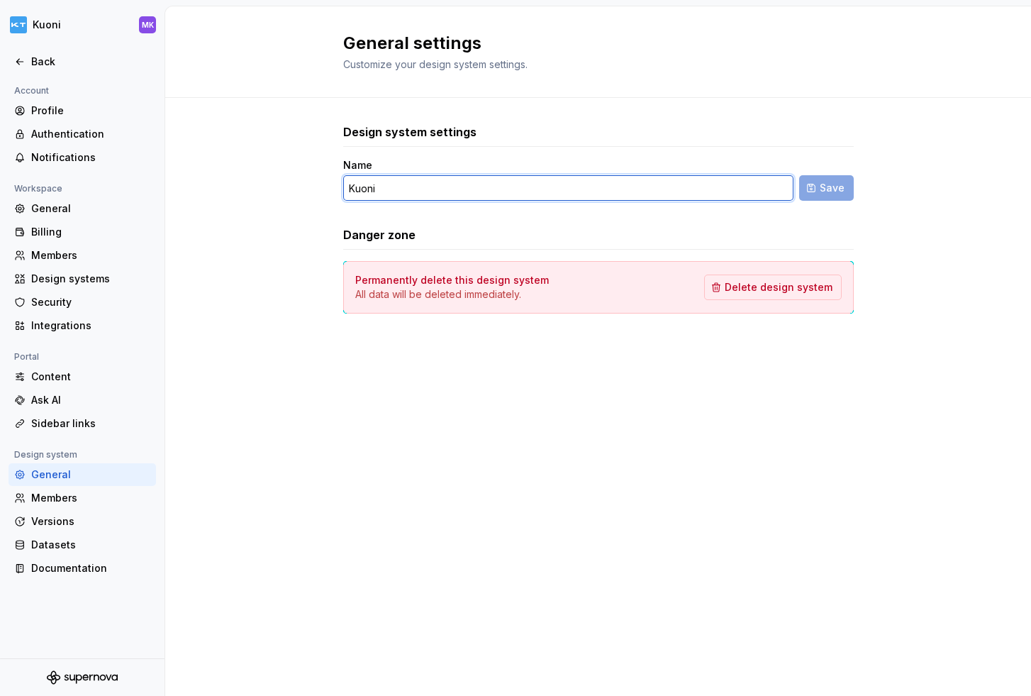
click at [415, 186] on input "Kuoni" at bounding box center [568, 188] width 450 height 26
type input "Kuoni Tumlare 2.0"
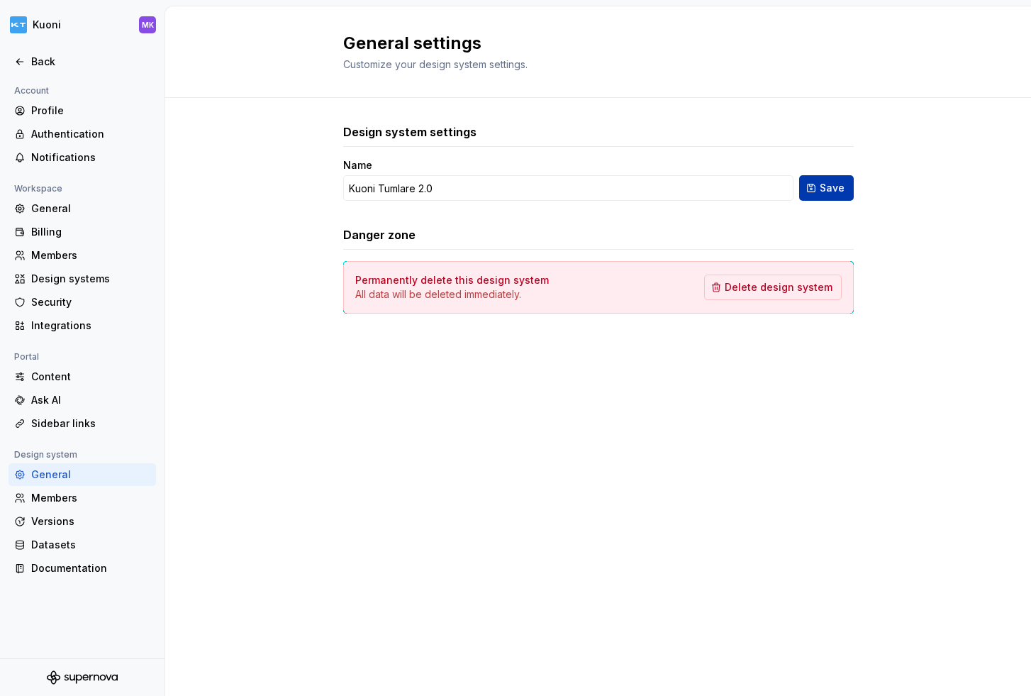
click at [842, 182] on span "Save" at bounding box center [832, 188] width 25 height 14
click at [76, 381] on div "Content" at bounding box center [90, 376] width 119 height 14
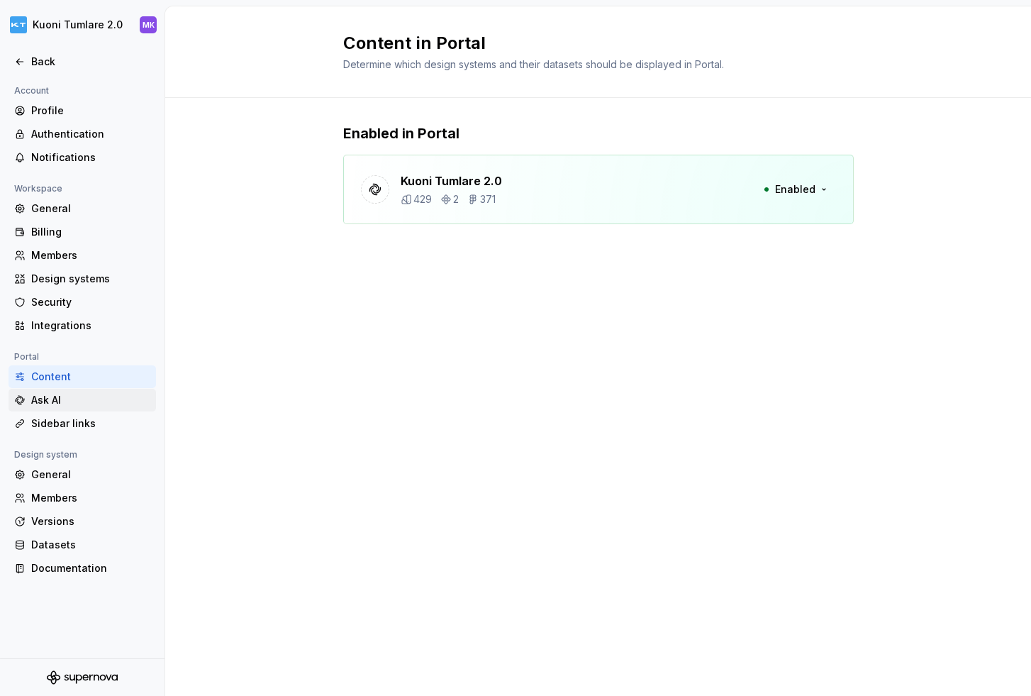
click at [75, 396] on div "Ask AI" at bounding box center [90, 400] width 119 height 14
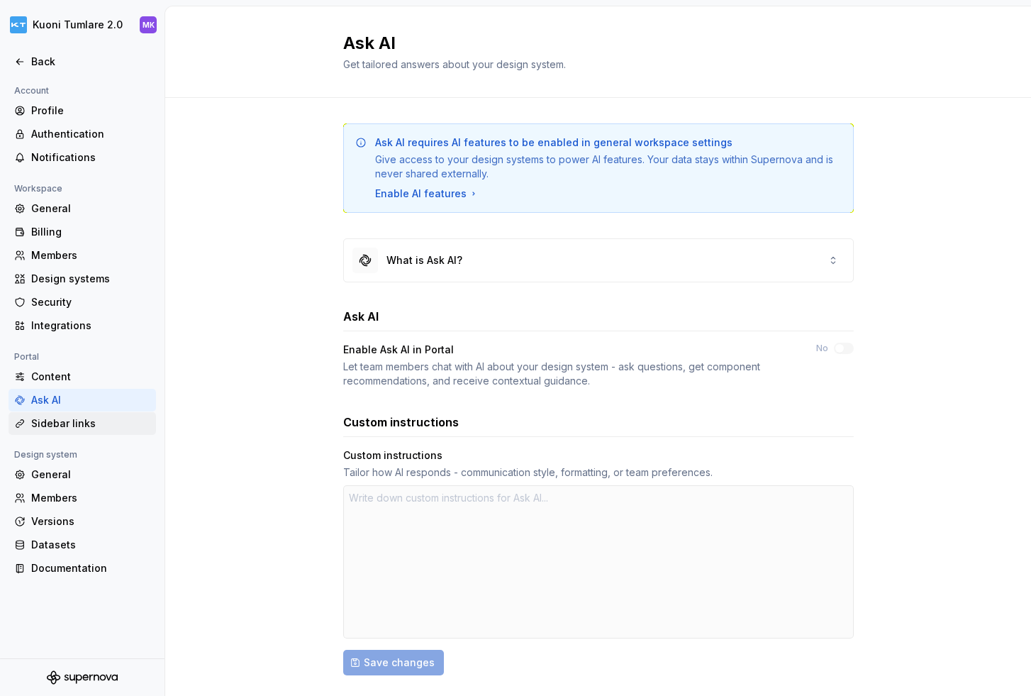
click at [69, 421] on div "Sidebar links" at bounding box center [90, 423] width 119 height 14
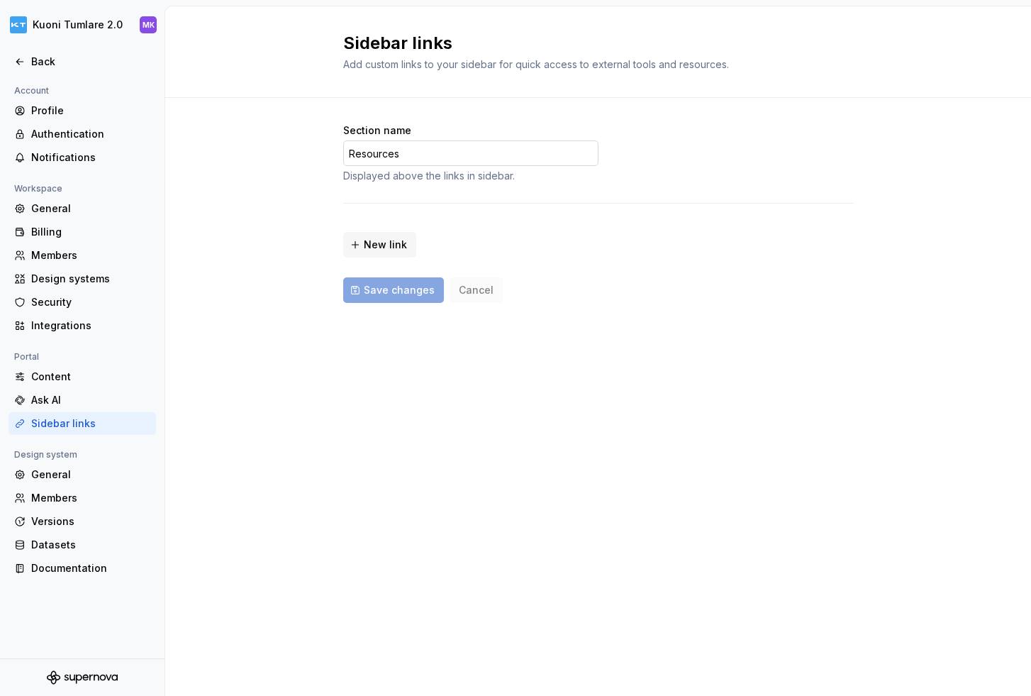
click at [411, 155] on input "Resources" at bounding box center [470, 153] width 255 height 26
click at [280, 176] on div "Section name Resources Displayed above the links in sidebar. New link Save chan…" at bounding box center [598, 227] width 866 height 259
click at [50, 111] on div "Profile" at bounding box center [90, 111] width 119 height 14
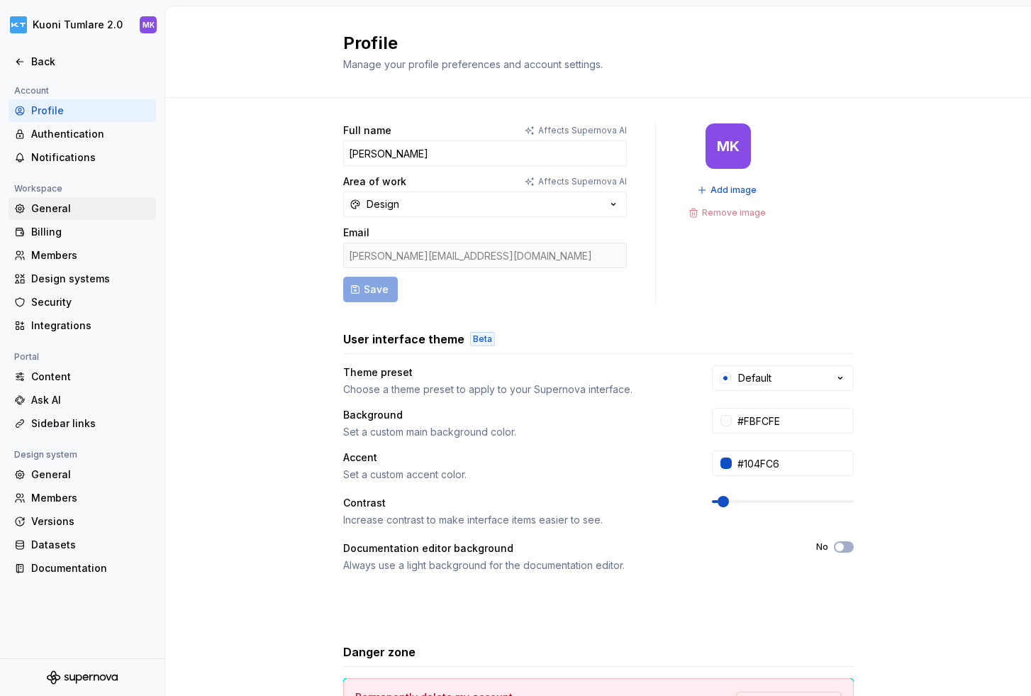
click at [50, 201] on div "General" at bounding box center [90, 208] width 119 height 14
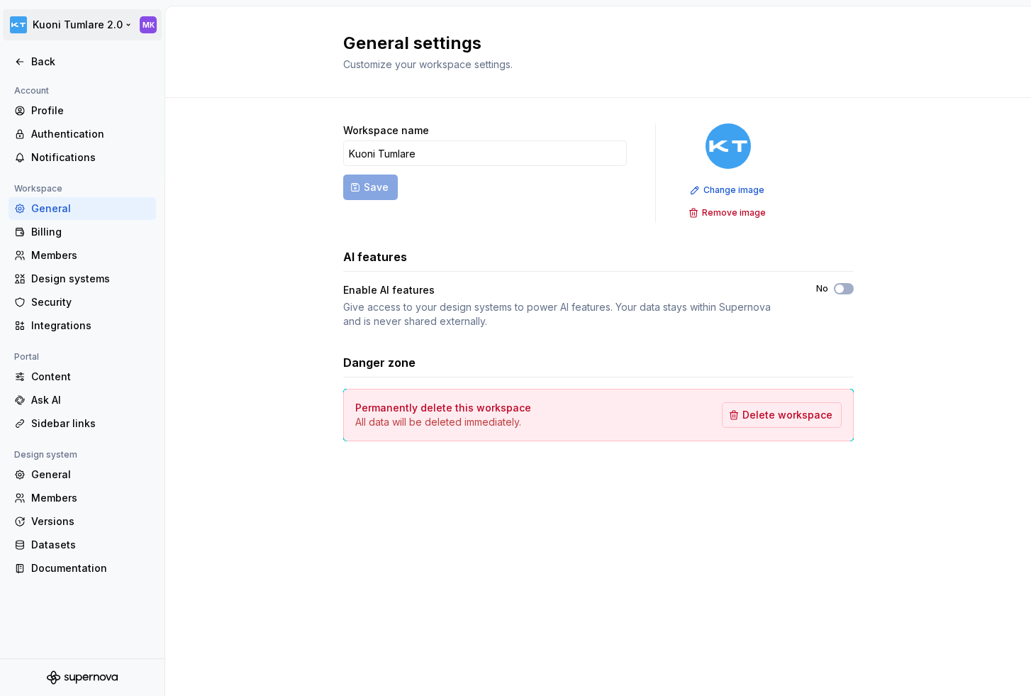
click at [30, 21] on html "Kuoni Tumlare 2.0 MK Back Account Profile Authentication Notifications Workspac…" at bounding box center [515, 348] width 1031 height 696
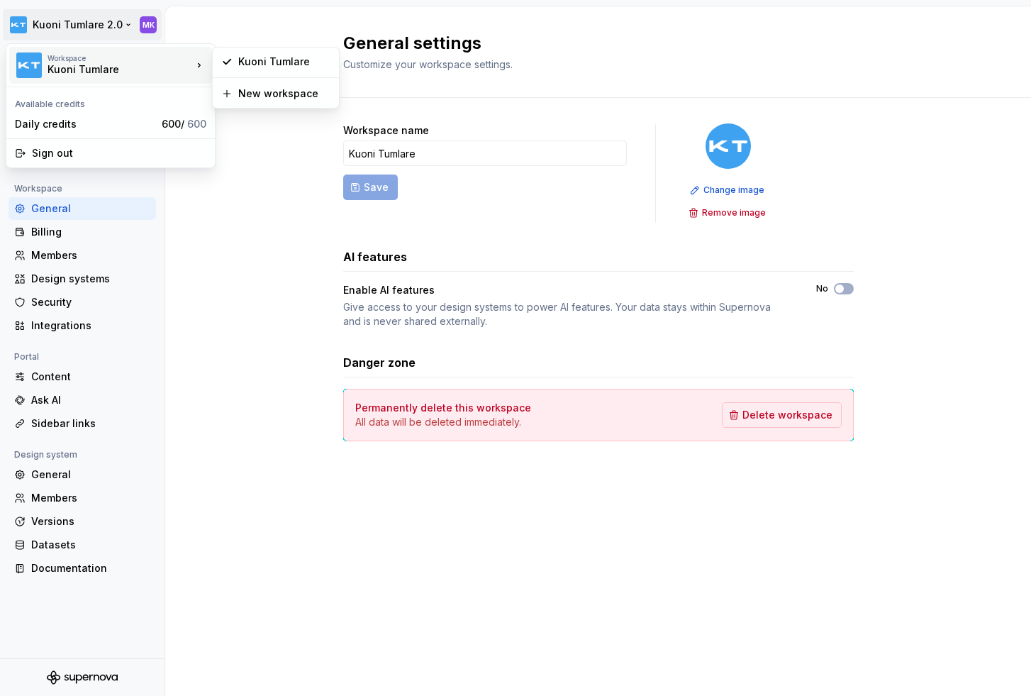
click at [69, 67] on div "Kuoni Tumlare" at bounding box center [108, 69] width 121 height 14
click at [79, 24] on html "Kuoni Tumlare 2.0 MK Back Account Profile Authentication Notifications Workspac…" at bounding box center [515, 348] width 1031 height 696
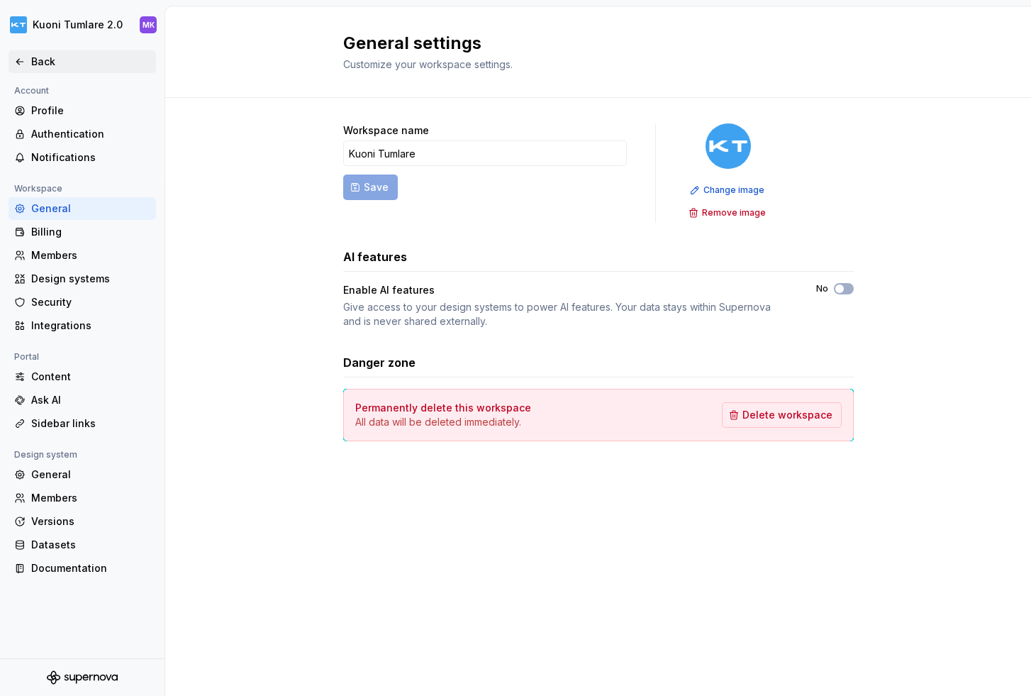
click at [31, 55] on div "Back" at bounding box center [90, 62] width 119 height 14
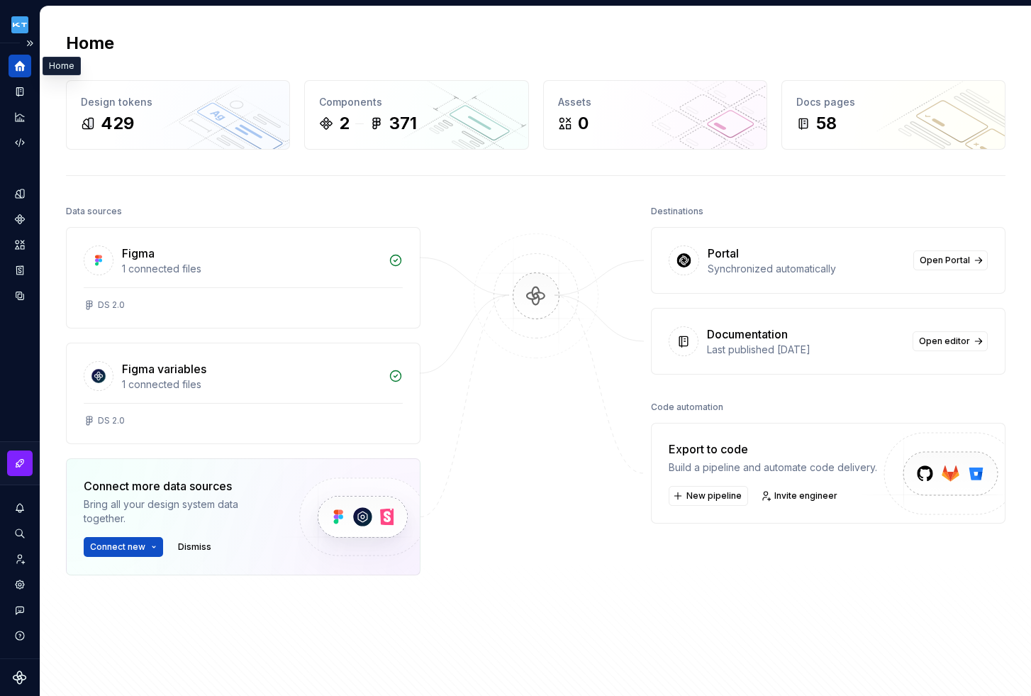
click at [19, 64] on icon "Home" at bounding box center [20, 66] width 11 height 11
click at [24, 86] on icon "Documentation" at bounding box center [19, 91] width 13 height 13
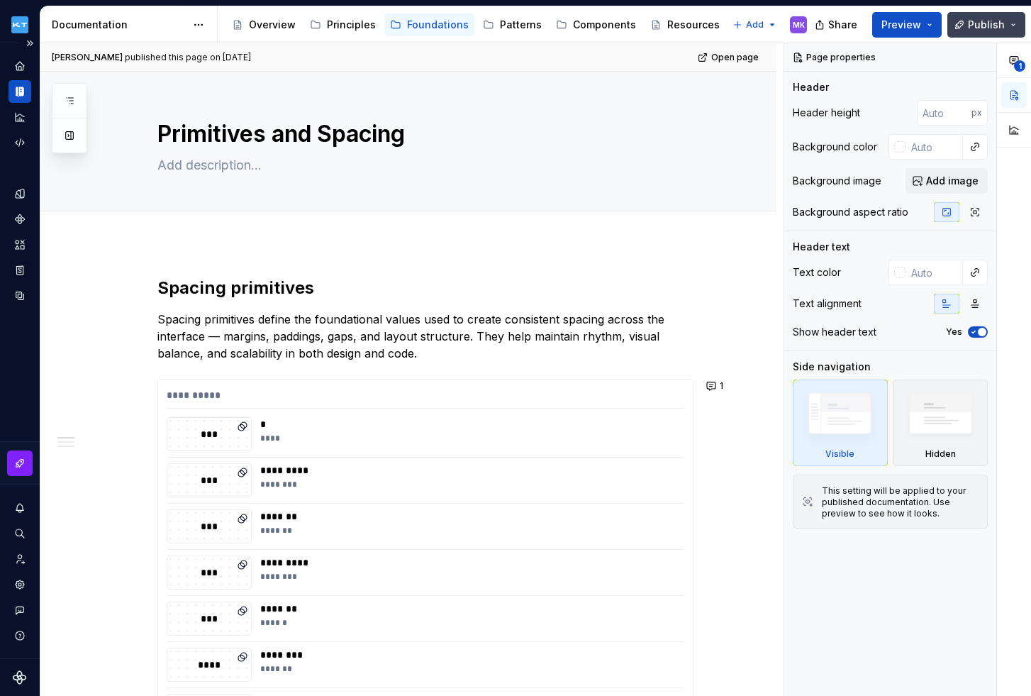
click at [985, 25] on span "Publish" at bounding box center [986, 25] width 37 height 14
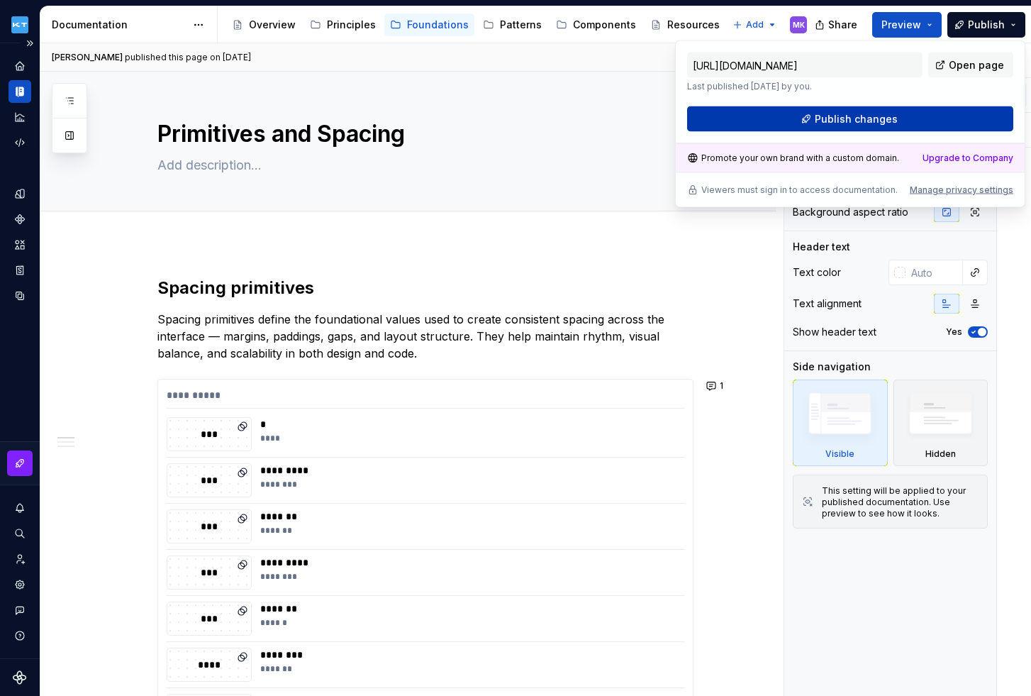
click at [876, 116] on span "Publish changes" at bounding box center [856, 119] width 83 height 14
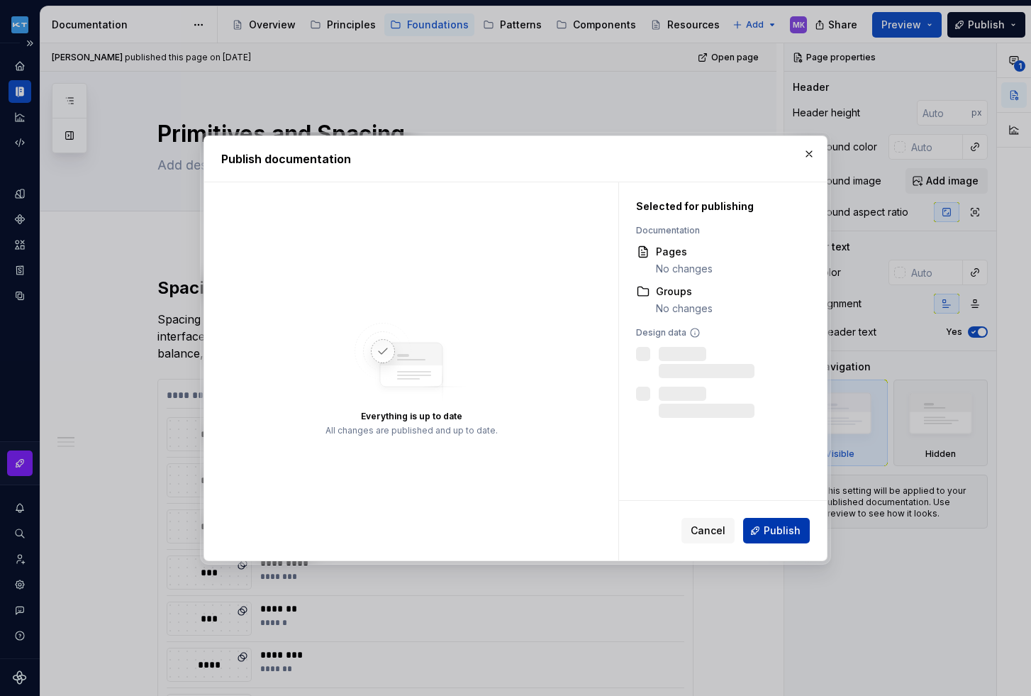
click at [783, 530] on span "Publish" at bounding box center [782, 530] width 37 height 14
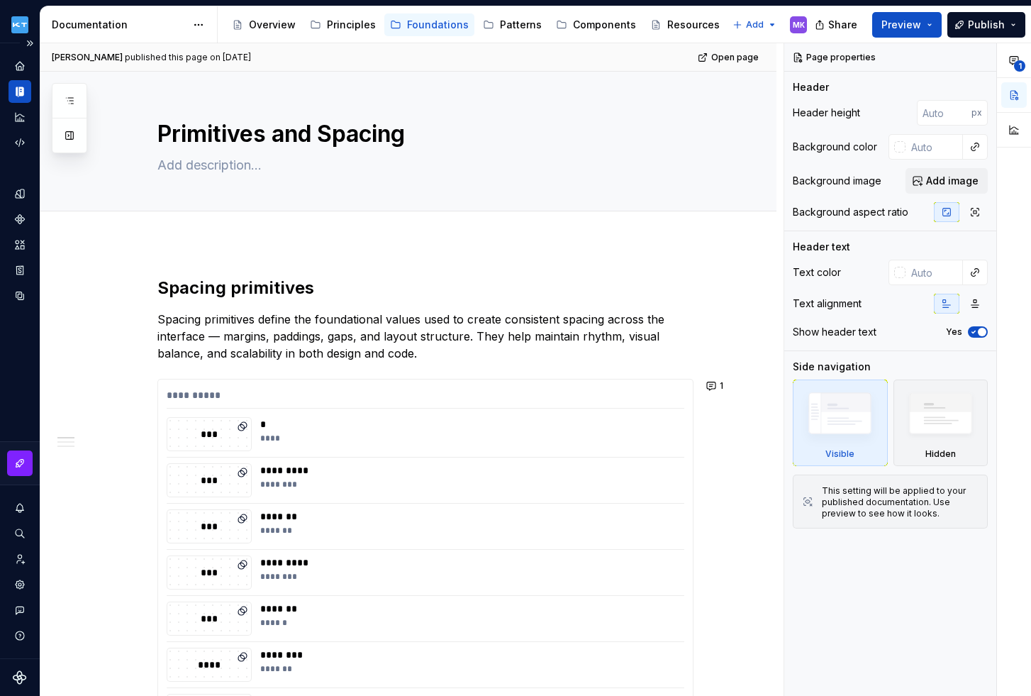
type textarea "*"
